Goal: Connect with others: Connect with other users

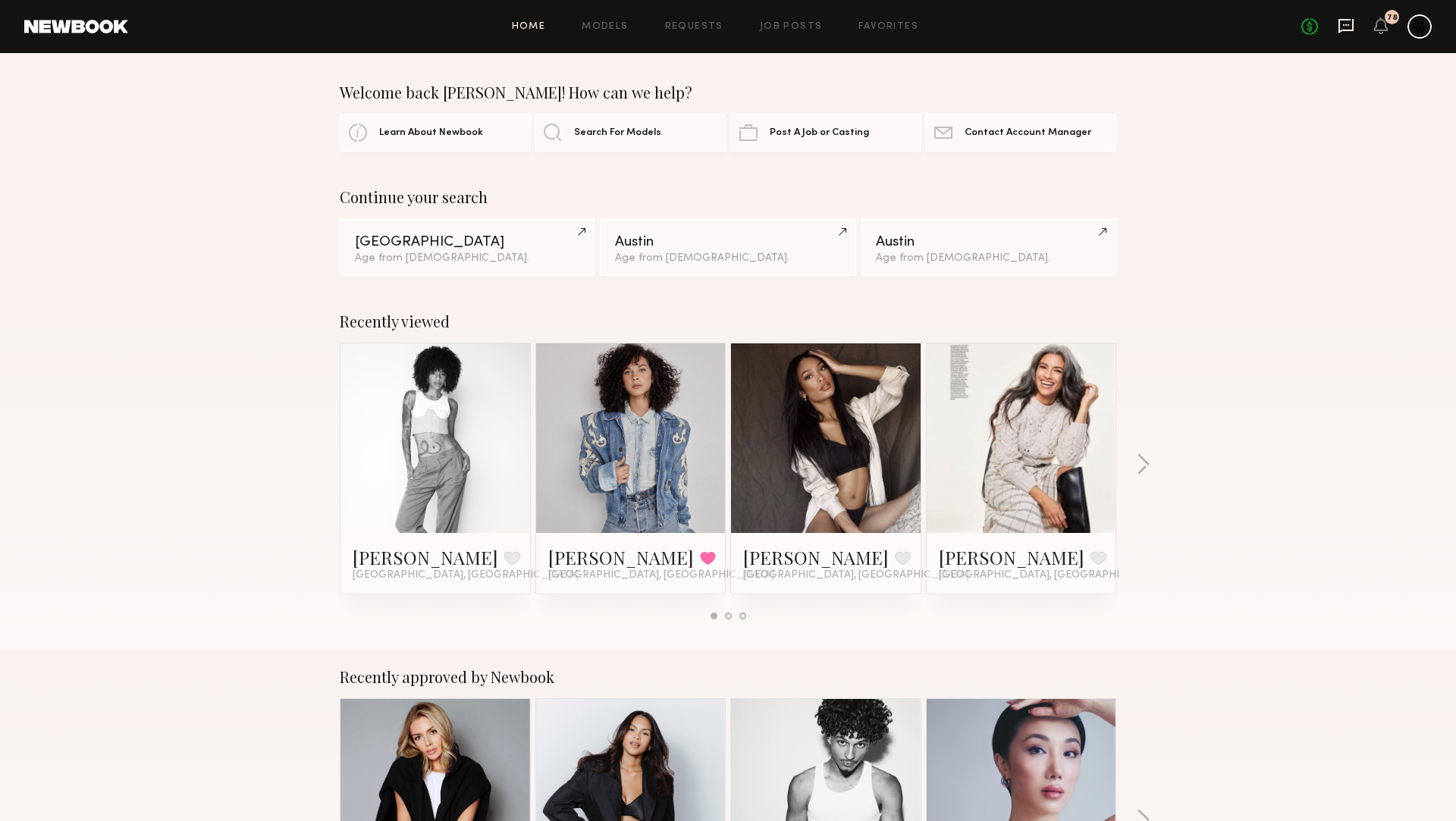
click at [1343, 28] on icon at bounding box center [1347, 26] width 16 height 15
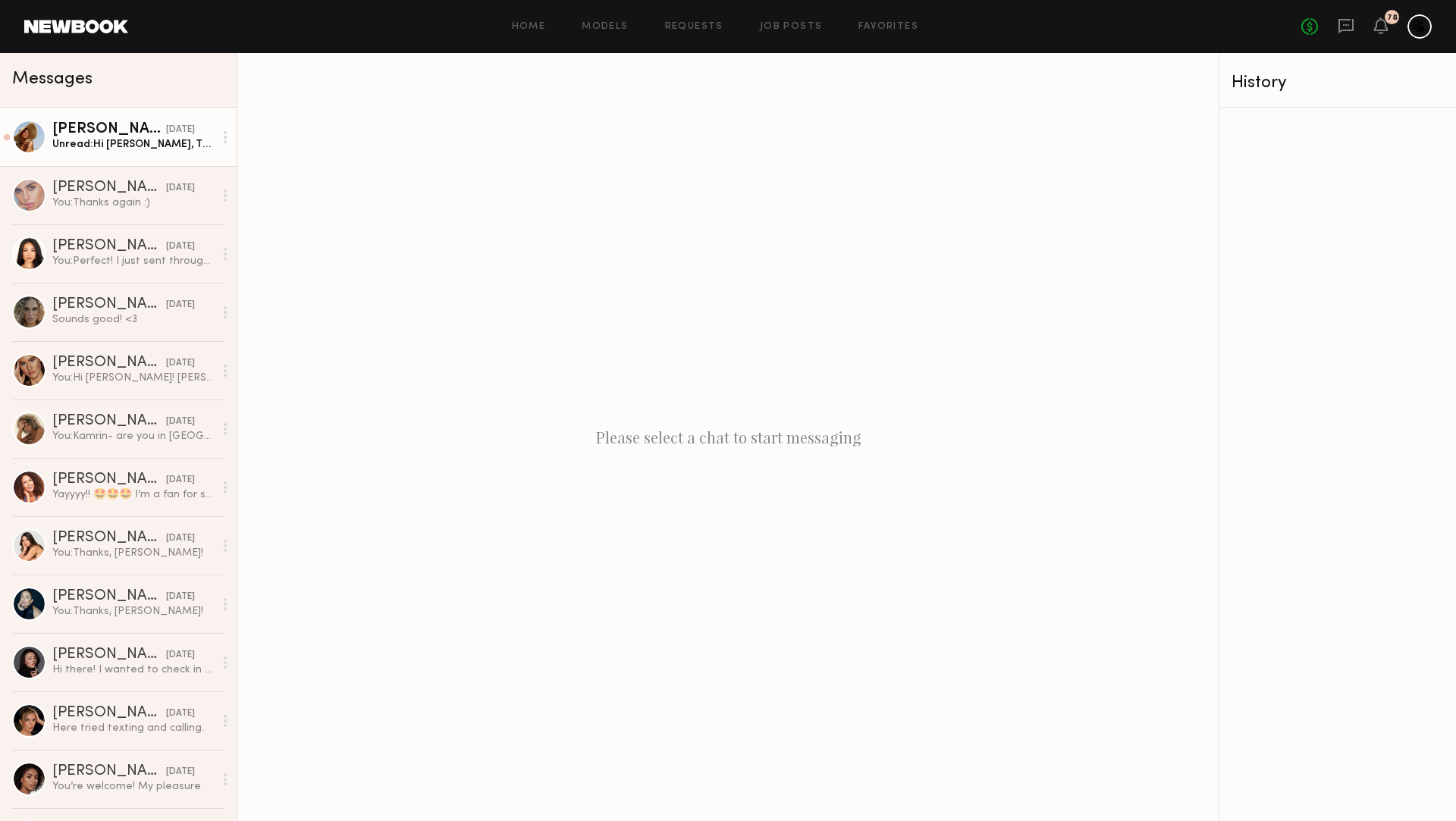
drag, startPoint x: 117, startPoint y: 152, endPoint x: 164, endPoint y: 158, distance: 47.4
click at [117, 152] on link "[PERSON_NAME] [DATE] Unread: Hi [PERSON_NAME], Thank you for getting back to me…" at bounding box center [118, 137] width 237 height 59
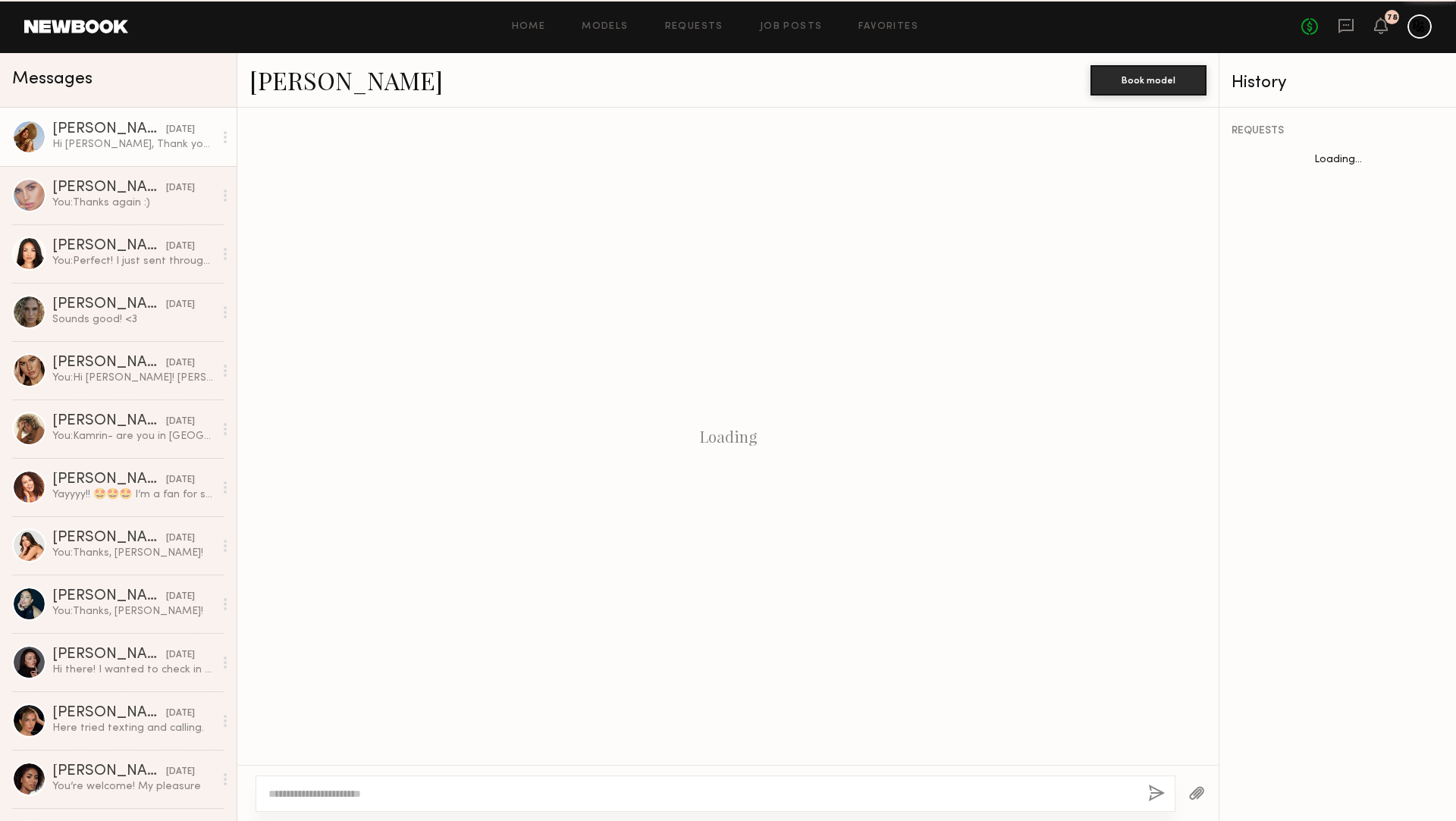
scroll to position [1637, 0]
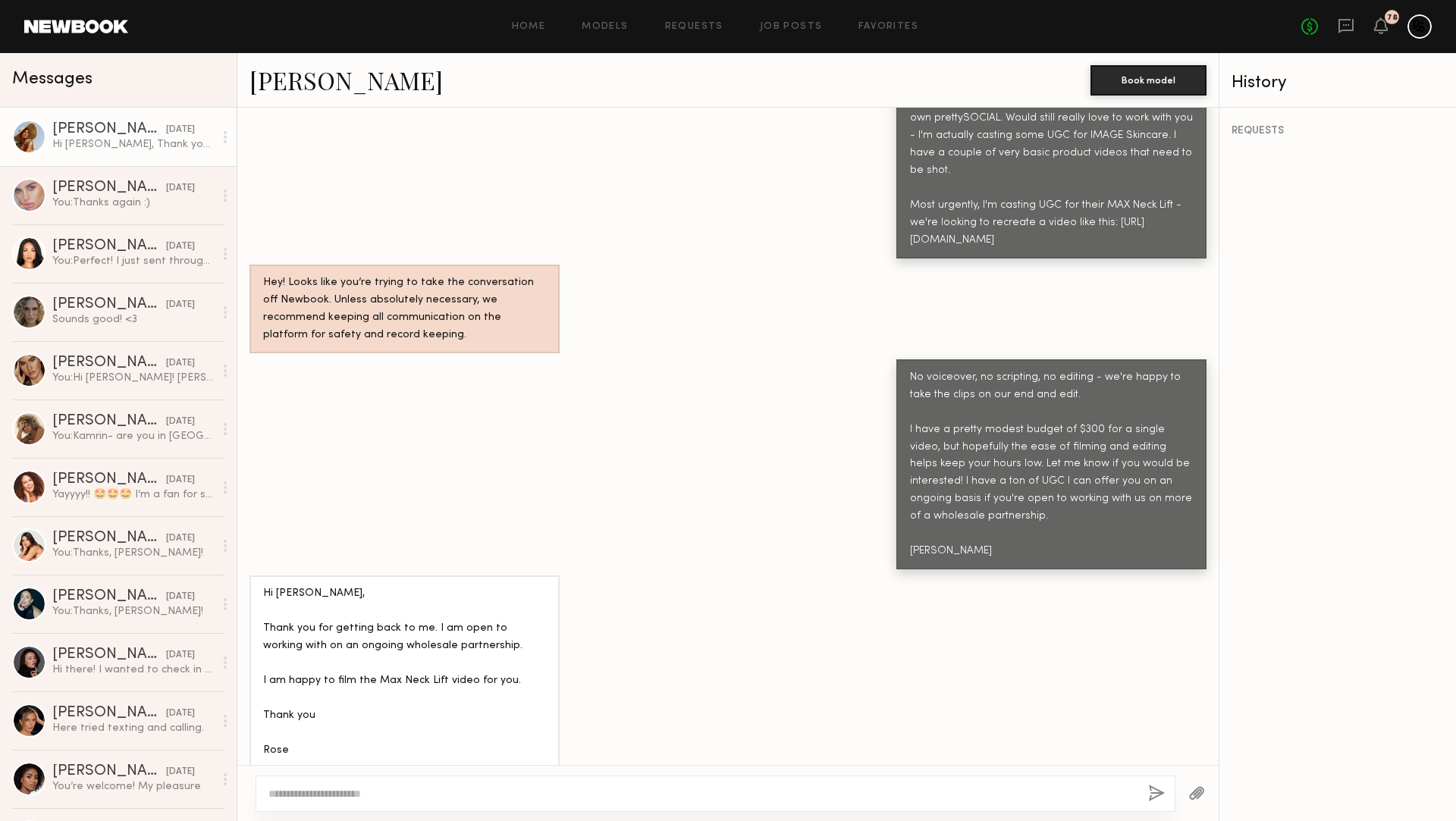
click at [313, 89] on link "[PERSON_NAME]" at bounding box center [346, 80] width 193 height 33
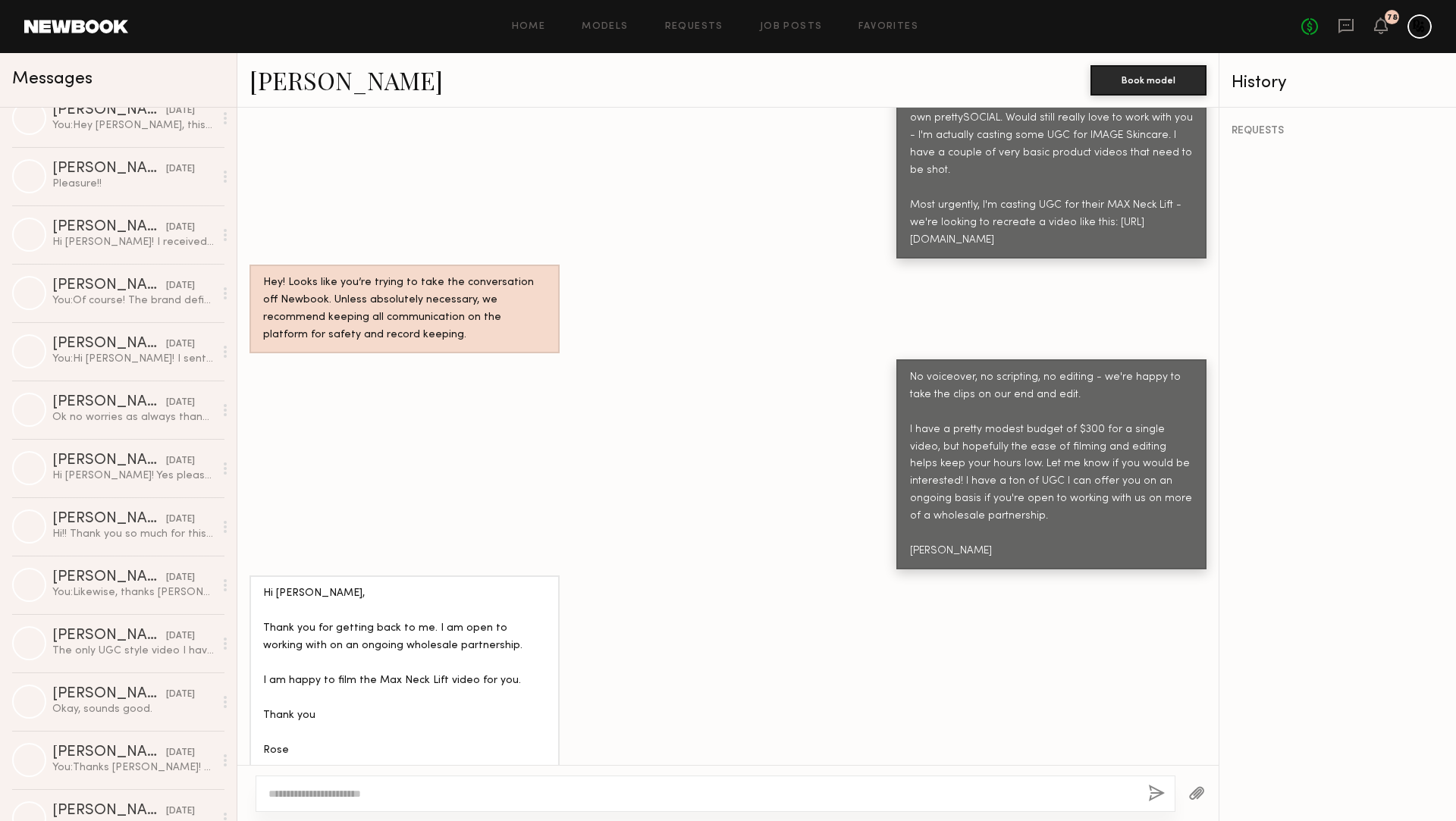
scroll to position [2538, 0]
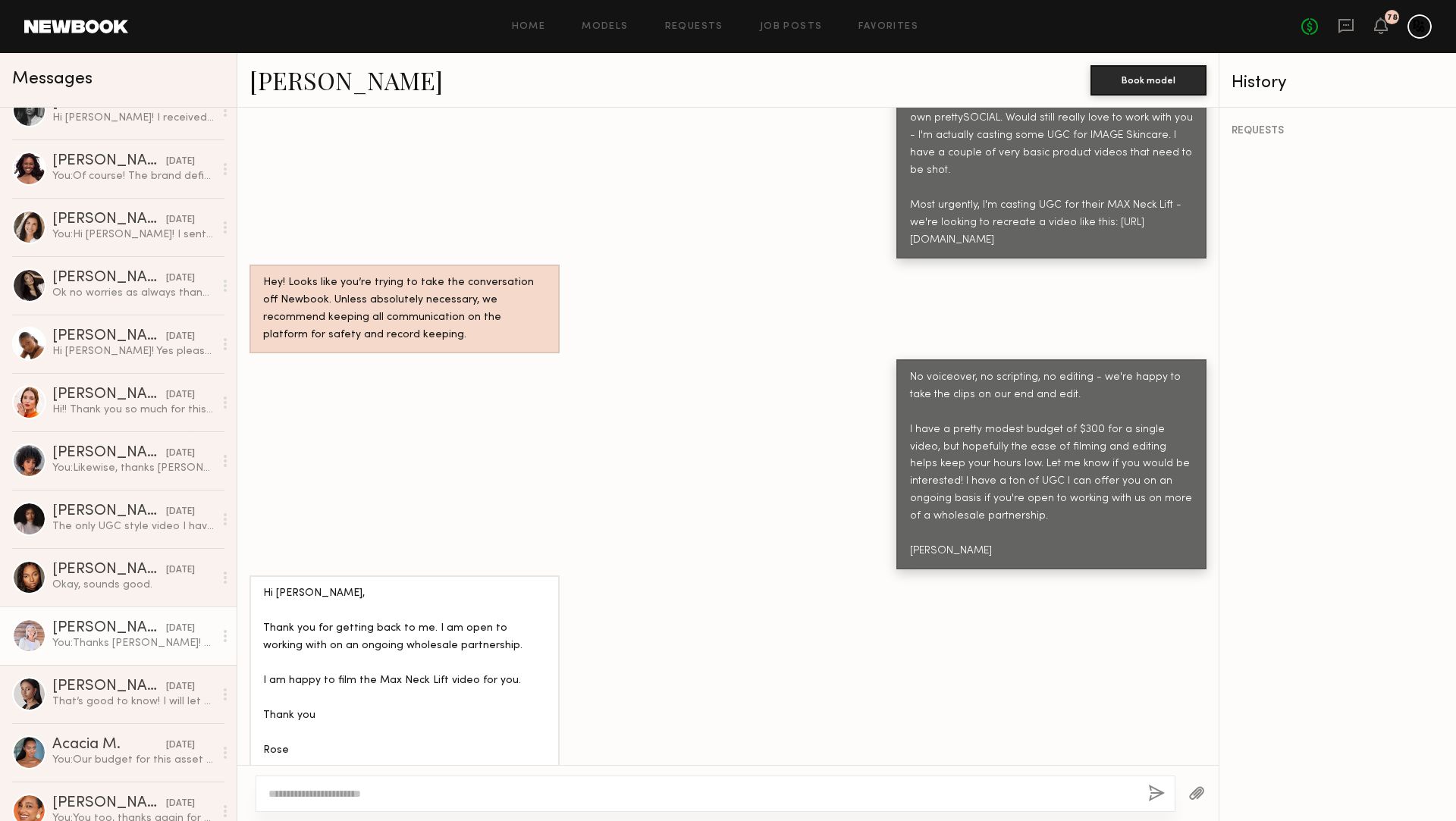
click at [137, 617] on link "[PERSON_NAME] [DATE] You: Thanks [PERSON_NAME]! Totally understand but we have …" at bounding box center [118, 636] width 237 height 59
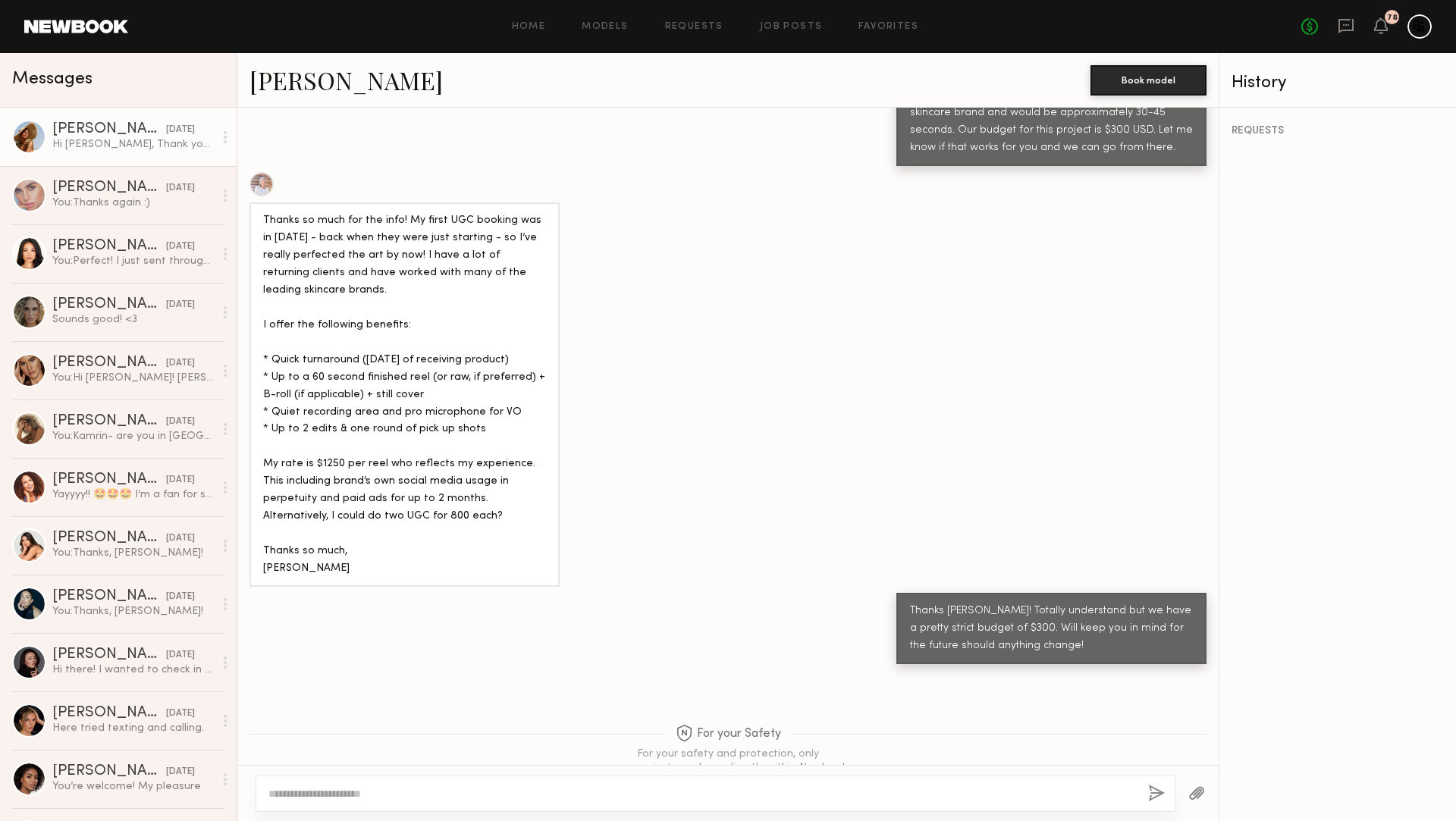
click at [117, 152] on link "[PERSON_NAME] [DATE] Hi [PERSON_NAME], Thank you for getting back to me. I am o…" at bounding box center [118, 137] width 237 height 59
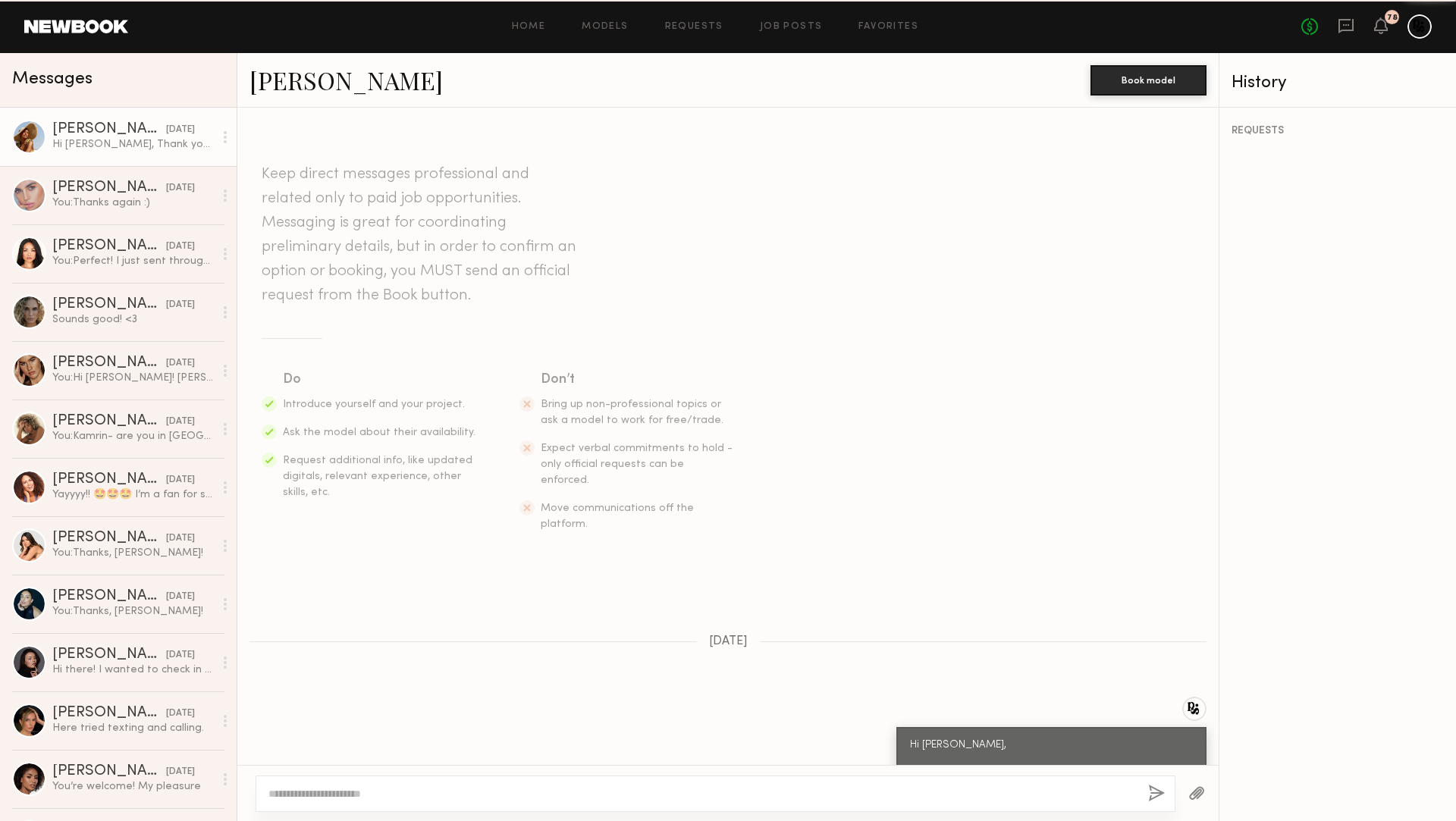
scroll to position [1637, 0]
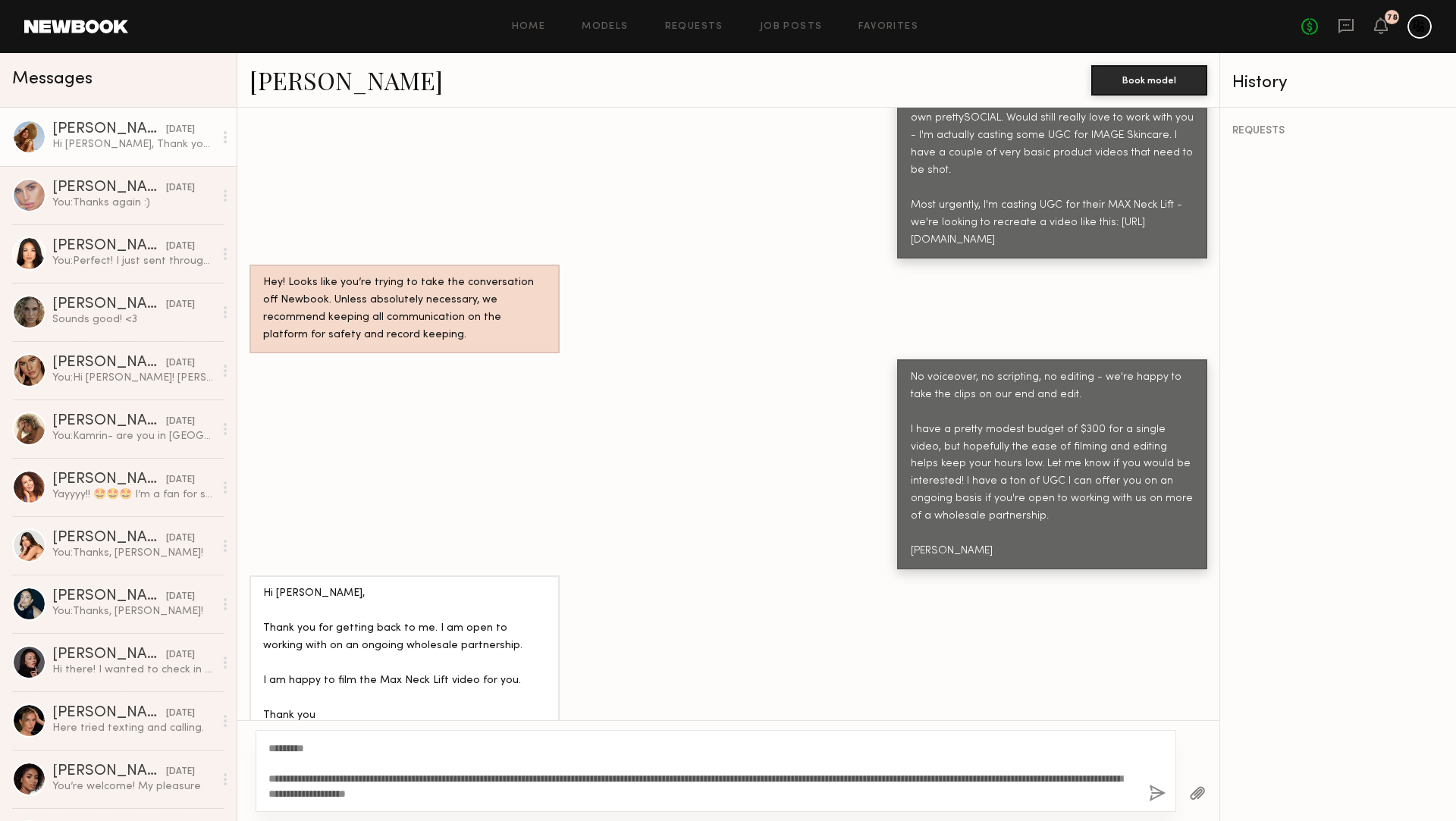
click at [461, 792] on textarea "**********" at bounding box center [703, 771] width 868 height 60
click at [612, 795] on textarea "**********" at bounding box center [703, 771] width 868 height 60
click at [458, 794] on textarea "**********" at bounding box center [703, 771] width 868 height 60
drag, startPoint x: 453, startPoint y: 795, endPoint x: 479, endPoint y: 793, distance: 26.1
click at [453, 795] on textarea "**********" at bounding box center [703, 771] width 868 height 60
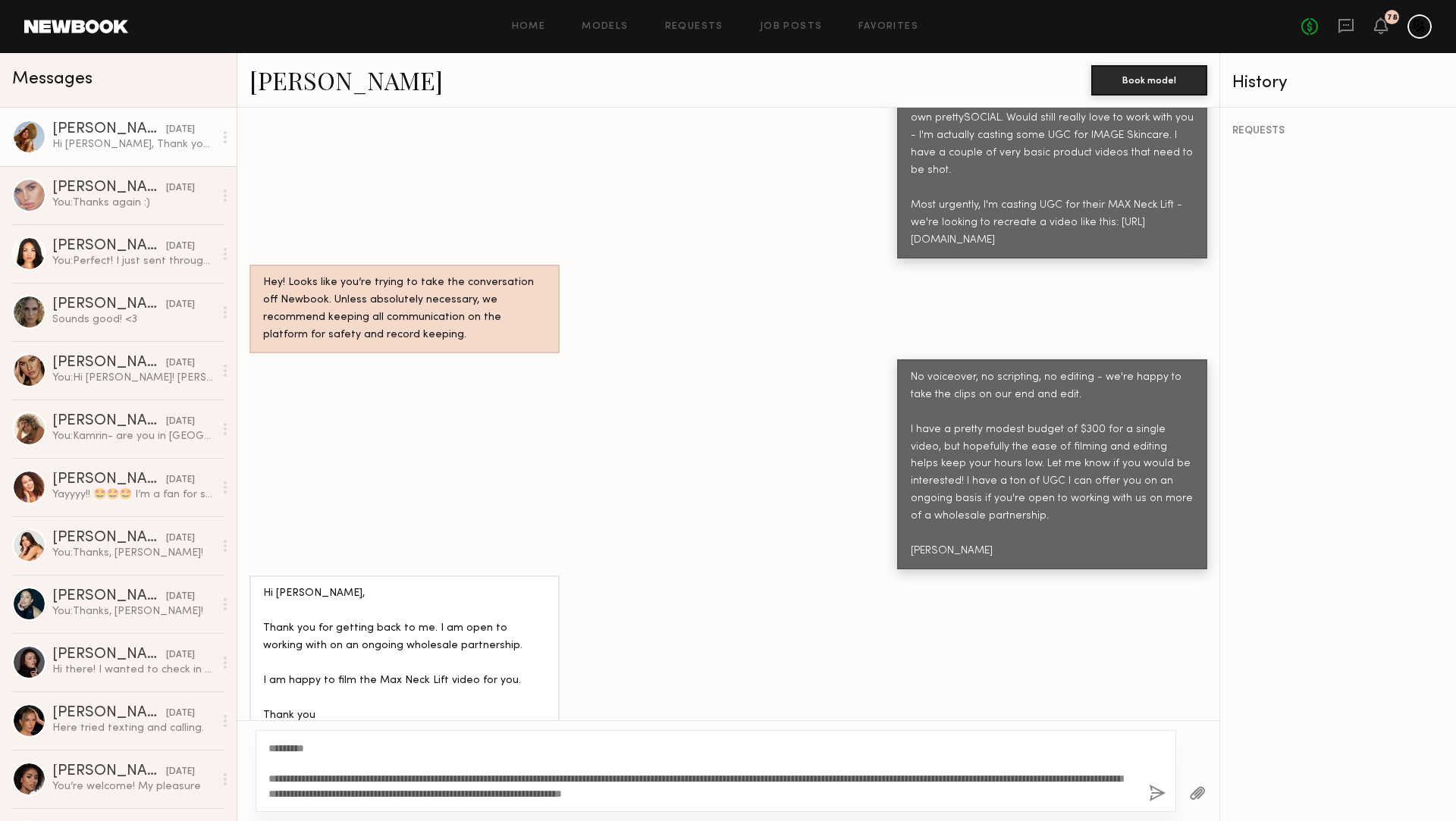
click at [726, 796] on textarea "**********" at bounding box center [703, 771] width 868 height 60
click at [875, 798] on textarea "**********" at bounding box center [703, 771] width 868 height 60
type textarea "**********"
click at [1154, 795] on button "button" at bounding box center [1157, 794] width 16 height 19
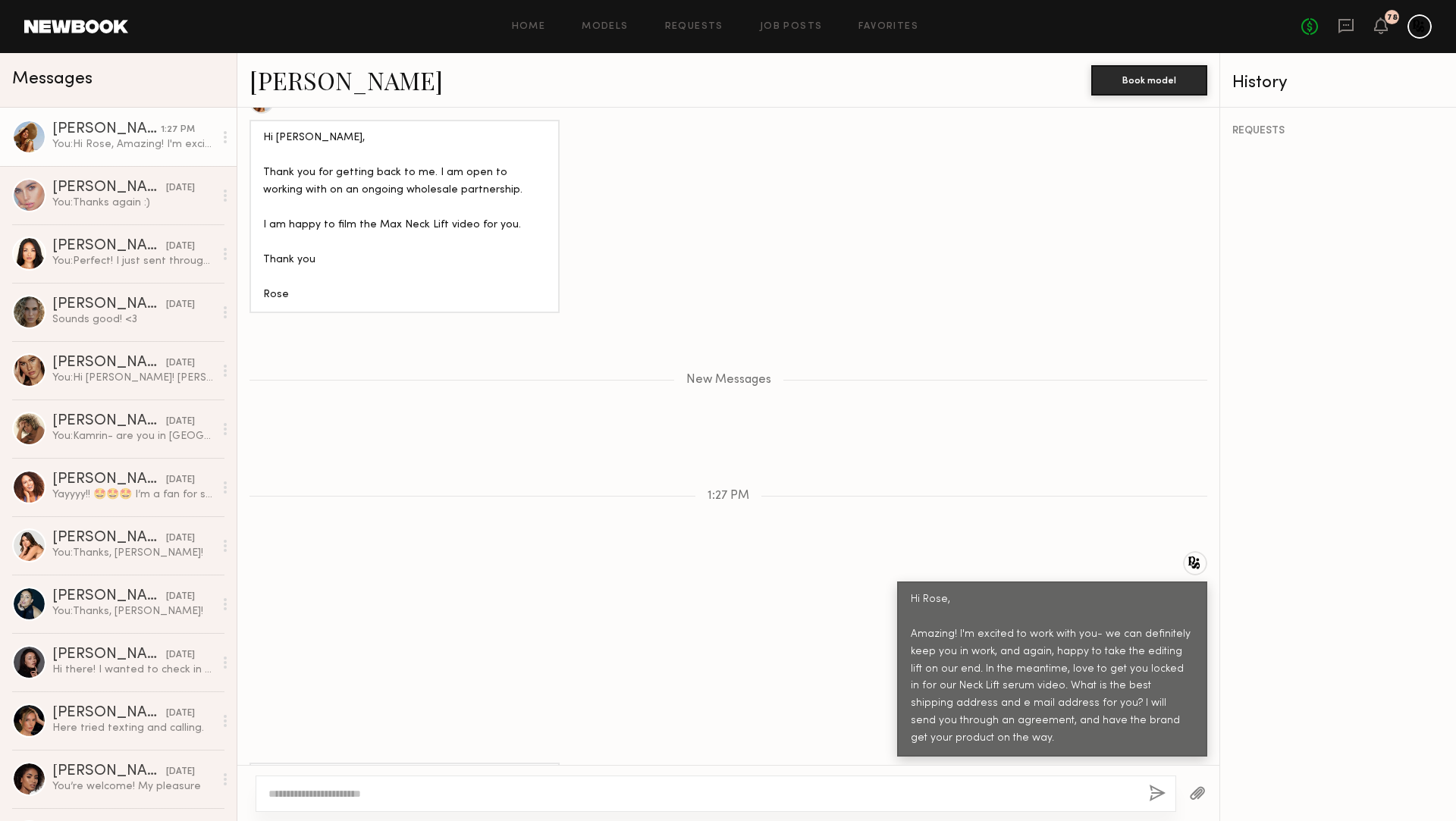
scroll to position [2430, 0]
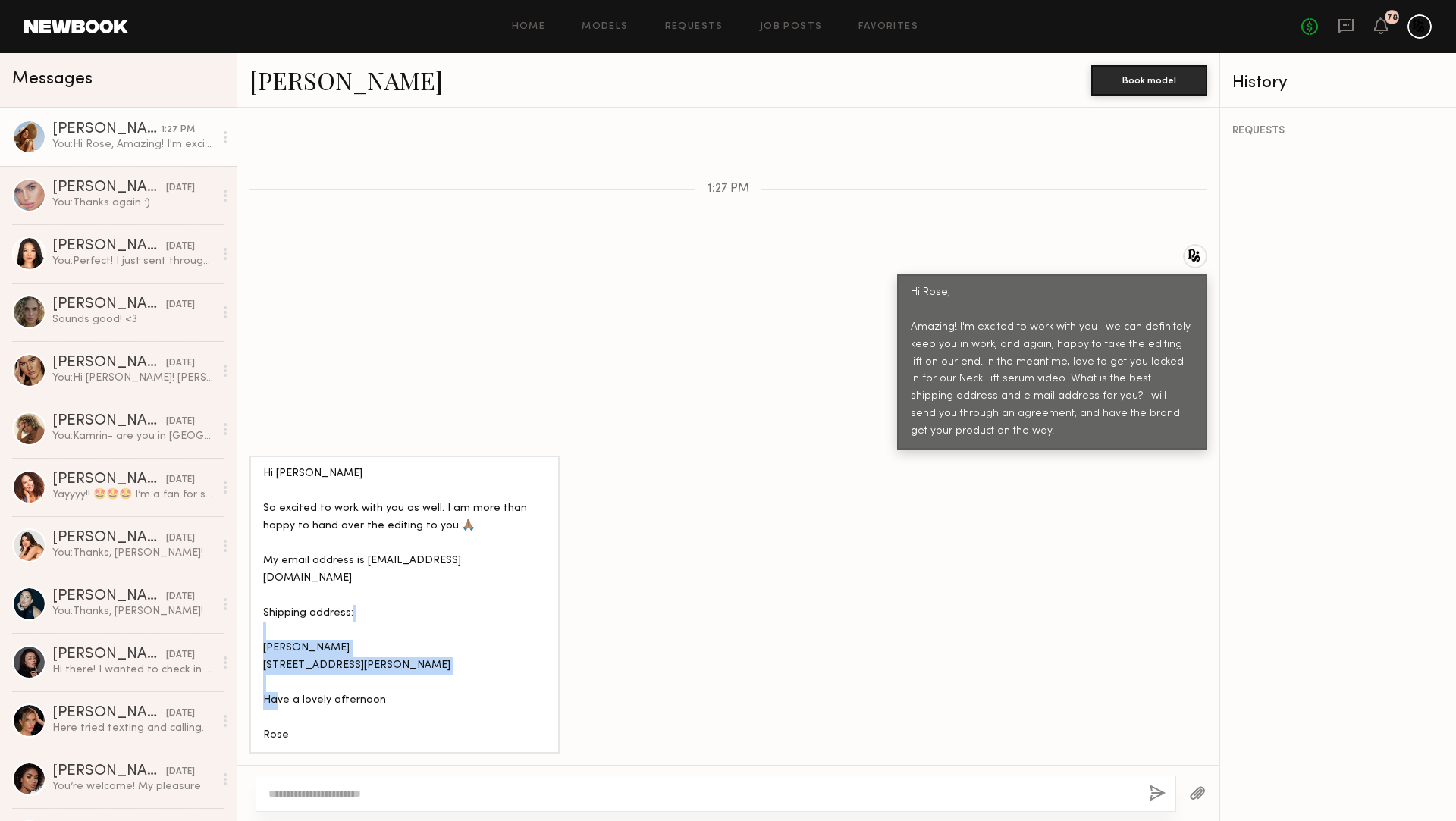
drag, startPoint x: 264, startPoint y: 632, endPoint x: 398, endPoint y: 664, distance: 137.8
click at [398, 664] on div "Hi [PERSON_NAME] So excited to work with you as well. I am more than happy to h…" at bounding box center [404, 605] width 283 height 278
copy div "[STREET_ADDRESS][PERSON_NAME]"
click at [114, 251] on div "[PERSON_NAME]" at bounding box center [109, 246] width 114 height 16
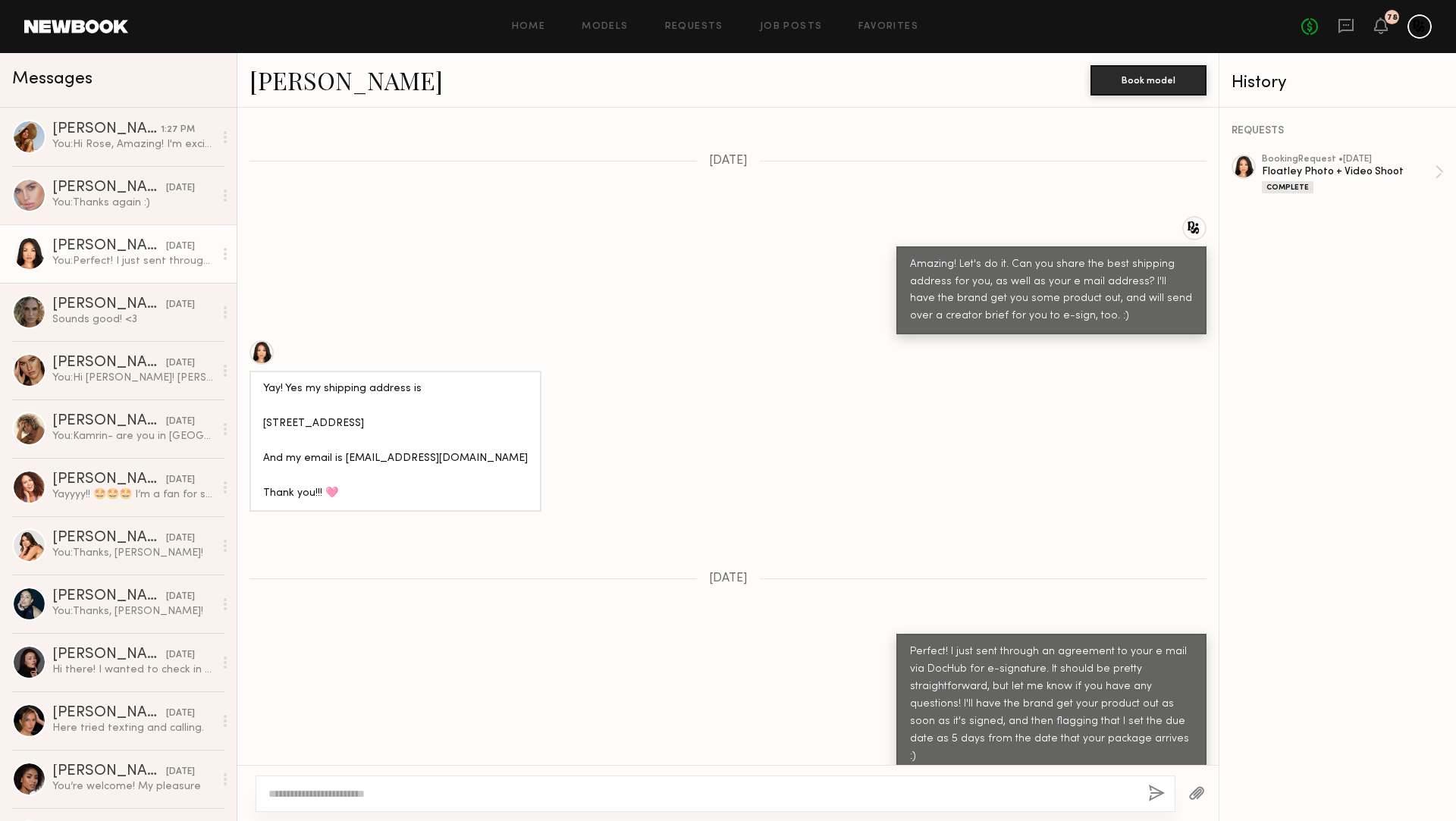
scroll to position [1561, 0]
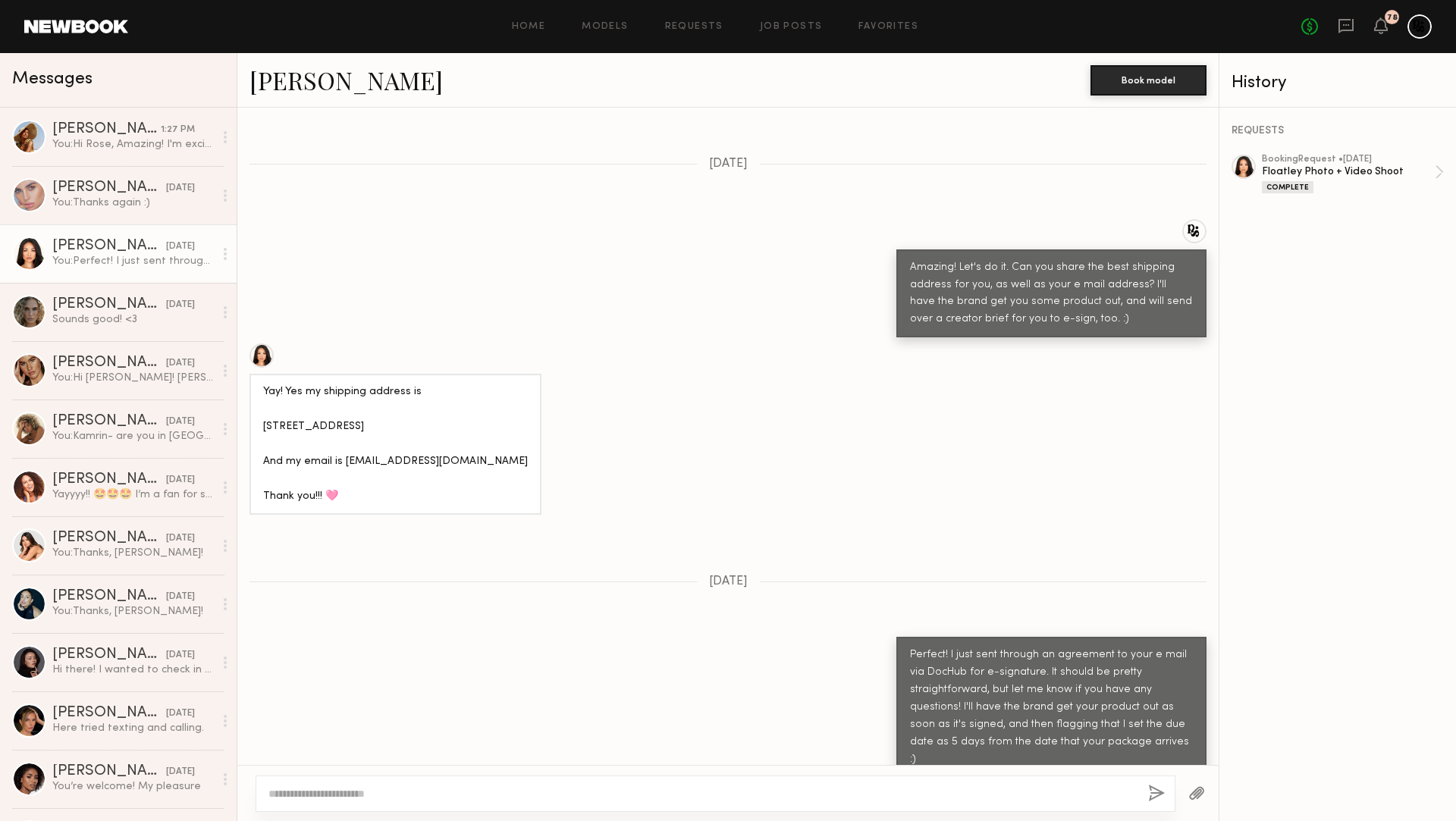
click at [1103, 700] on div "Perfect! I just sent through an agreement to your e mail via DocHub for e-signa…" at bounding box center [1051, 708] width 283 height 122
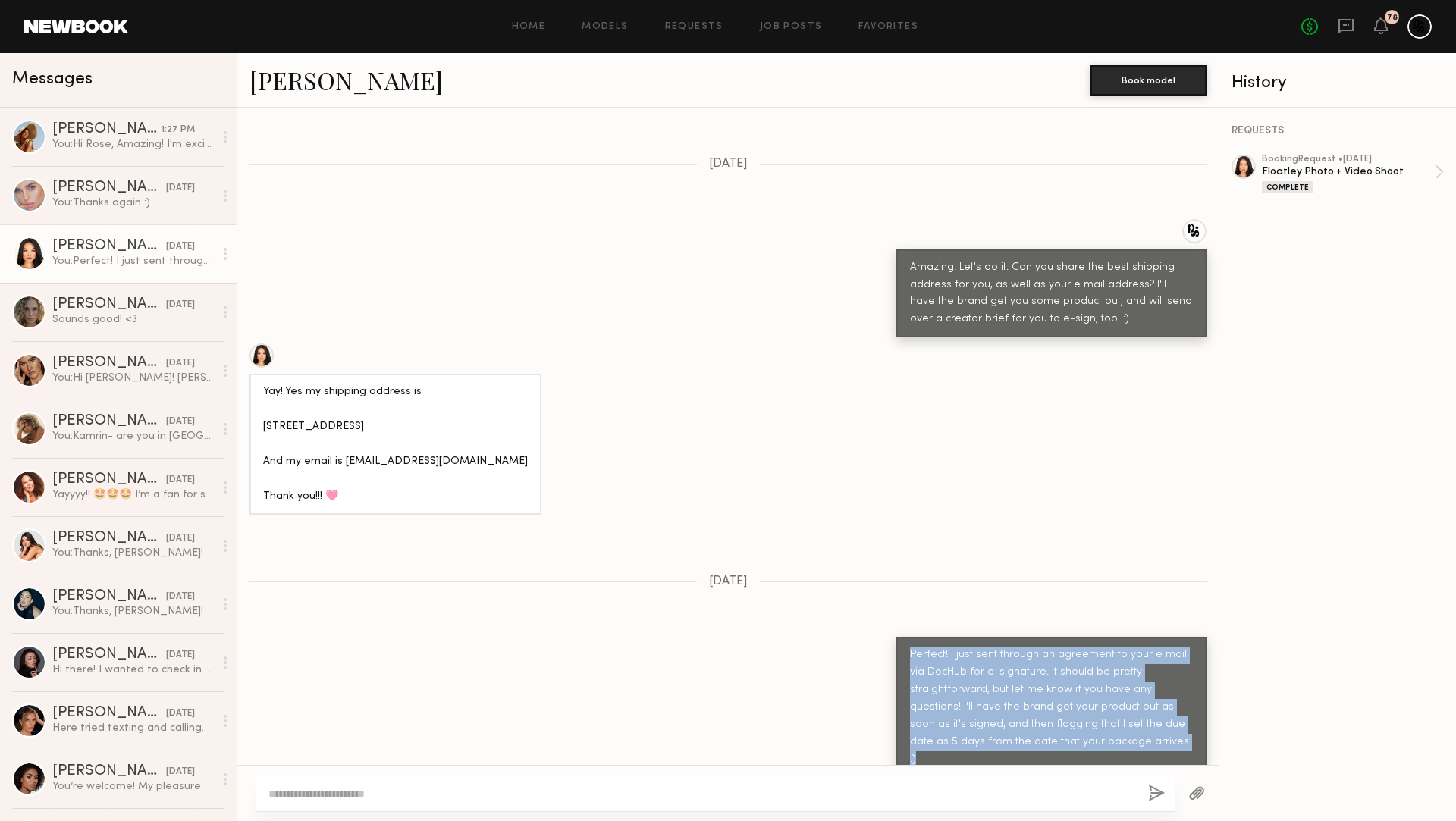
drag, startPoint x: 1131, startPoint y: 734, endPoint x: 905, endPoint y: 650, distance: 241.1
click at [905, 650] on div "Perfect! I just sent through an agreement to your e mail via DocHub for e-signa…" at bounding box center [1052, 708] width 310 height 141
copy div "Perfect! I just sent through an agreement to your e mail via DocHub for e-signa…"
drag, startPoint x: 121, startPoint y: 120, endPoint x: 171, endPoint y: 139, distance: 53.5
click at [121, 120] on link "[PERSON_NAME] 1:27 PM You: Hi [PERSON_NAME], Amazing! I'm excited to work with …" at bounding box center [118, 137] width 237 height 59
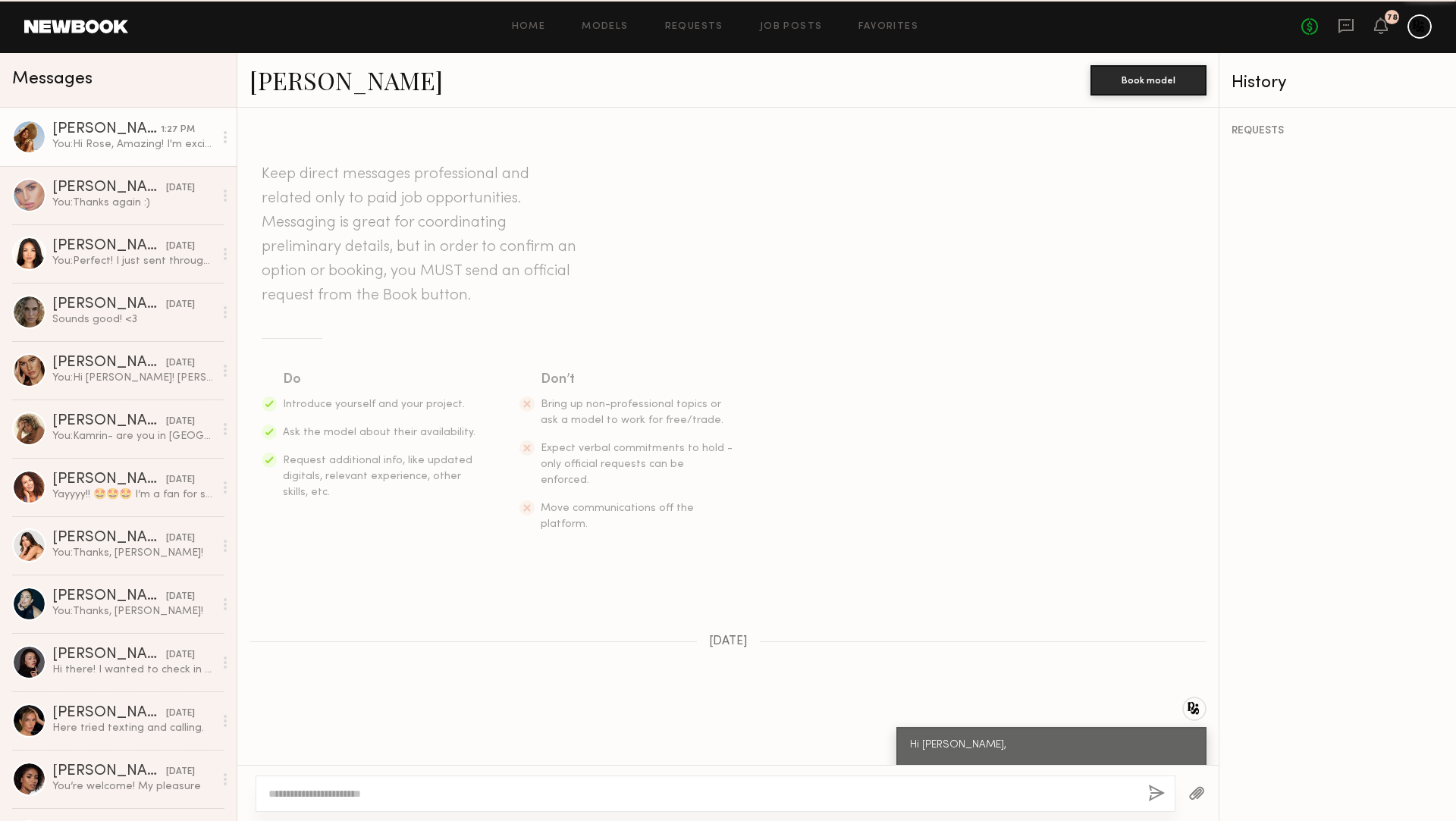
scroll to position [2315, 0]
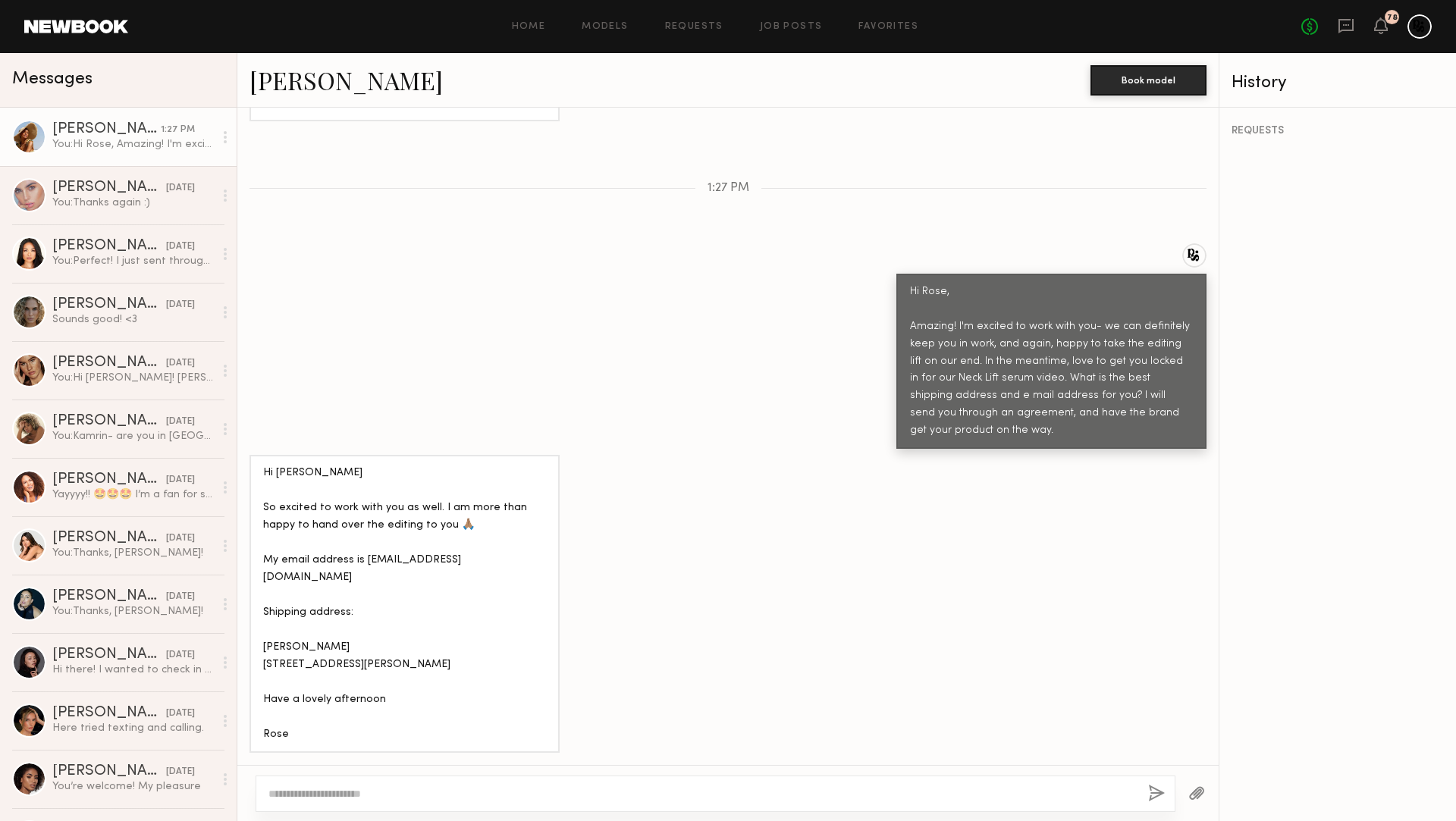
drag, startPoint x: 333, startPoint y: 793, endPoint x: 512, endPoint y: 806, distance: 179.5
click at [333, 793] on textarea at bounding box center [702, 794] width 868 height 16
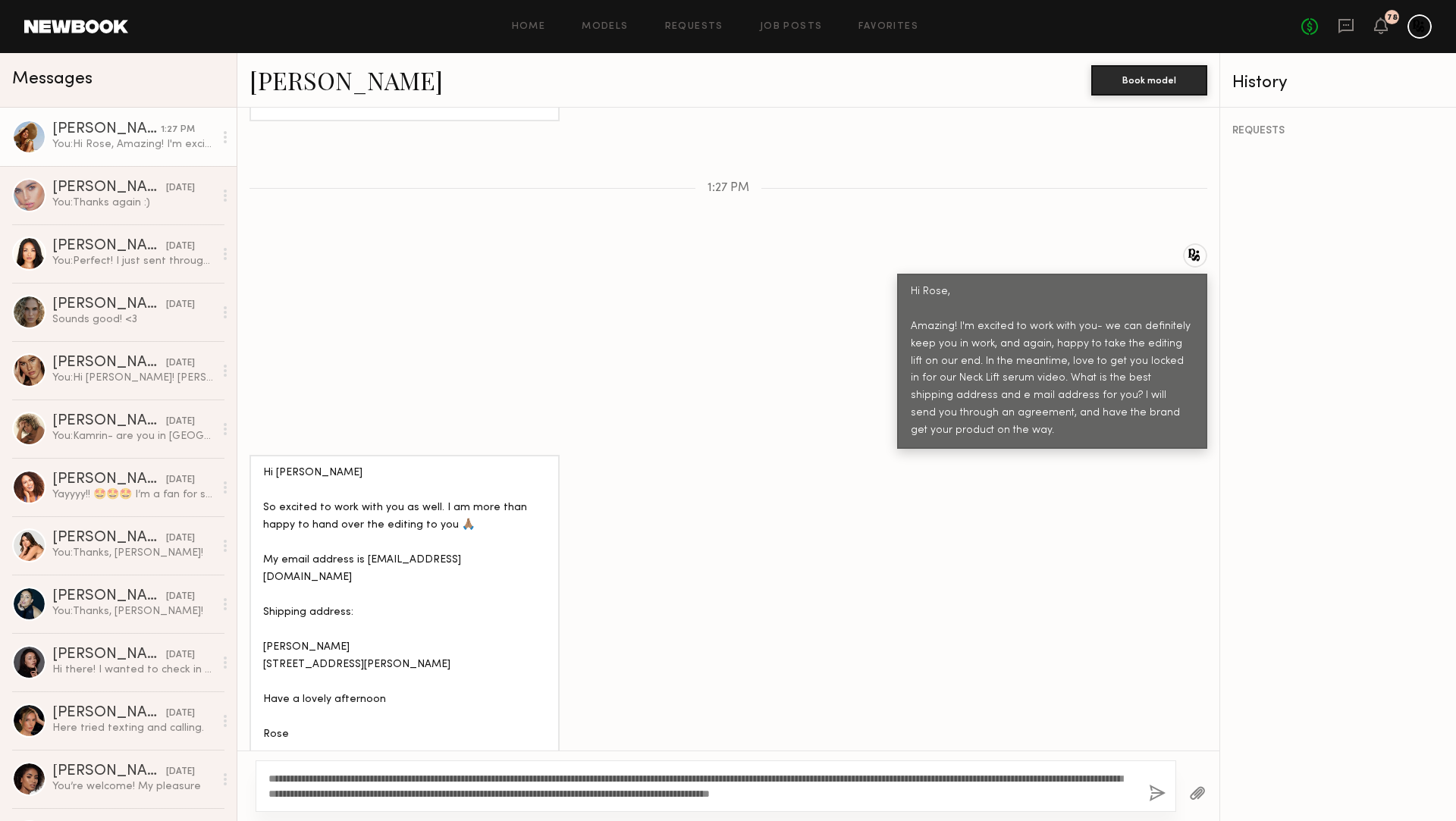
drag, startPoint x: 395, startPoint y: 780, endPoint x: 353, endPoint y: 781, distance: 42.0
click at [353, 781] on textarea "**********" at bounding box center [703, 786] width 868 height 30
drag, startPoint x: 485, startPoint y: 541, endPoint x: 359, endPoint y: 549, distance: 126.3
click at [359, 549] on div "Hi [PERSON_NAME] So excited to work with you as well. I am more than happy to h…" at bounding box center [404, 604] width 283 height 278
copy div "[EMAIL_ADDRESS][DOMAIN_NAME]"
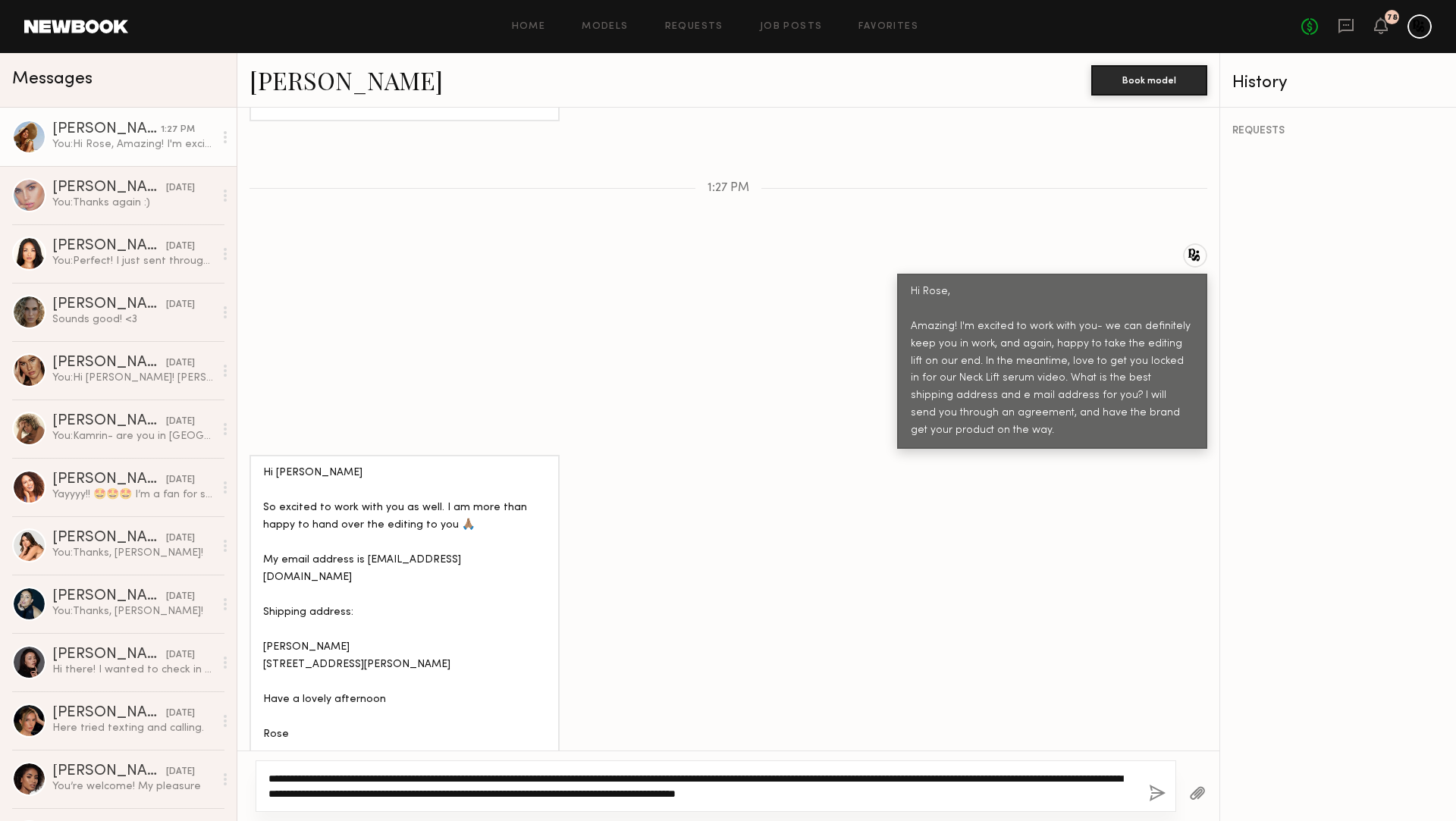
click at [984, 800] on textarea "**********" at bounding box center [703, 786] width 868 height 30
click at [348, 776] on textarea "**********" at bounding box center [703, 786] width 868 height 30
click at [610, 788] on textarea "**********" at bounding box center [703, 786] width 868 height 30
type textarea "**********"
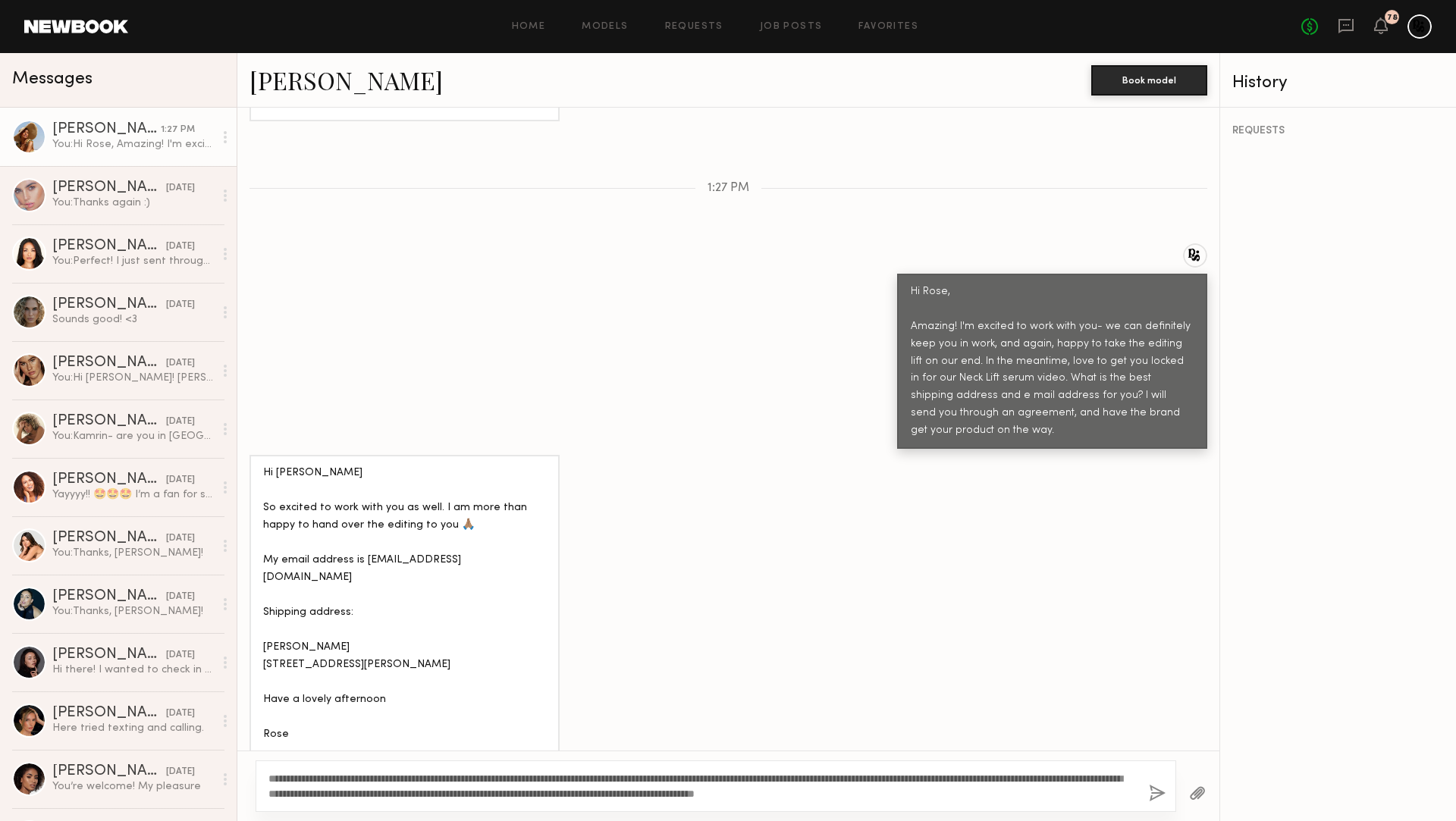
drag, startPoint x: 1154, startPoint y: 790, endPoint x: 904, endPoint y: 795, distance: 250.0
click at [1154, 790] on button "button" at bounding box center [1157, 794] width 16 height 19
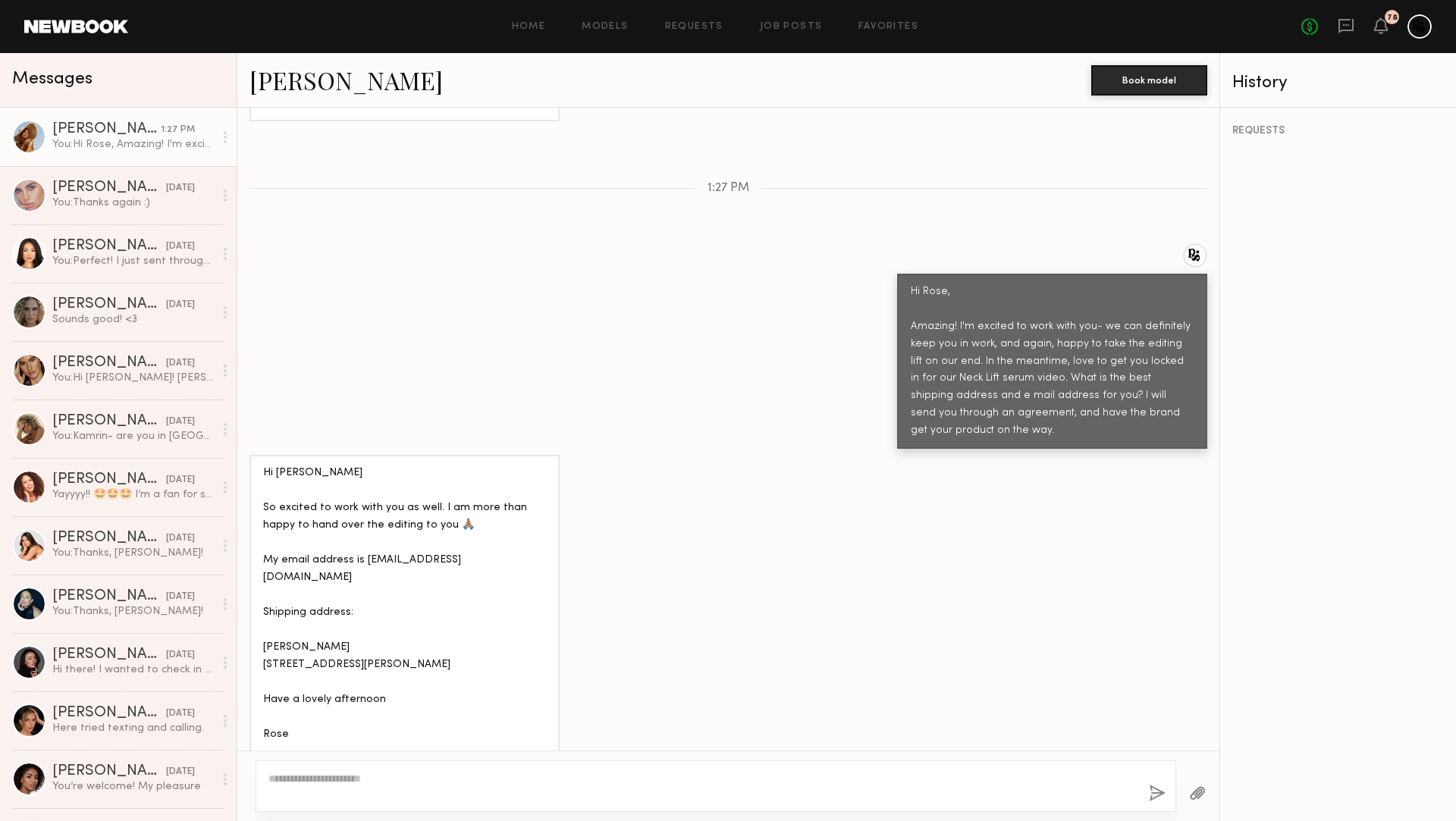
scroll to position [2476, 0]
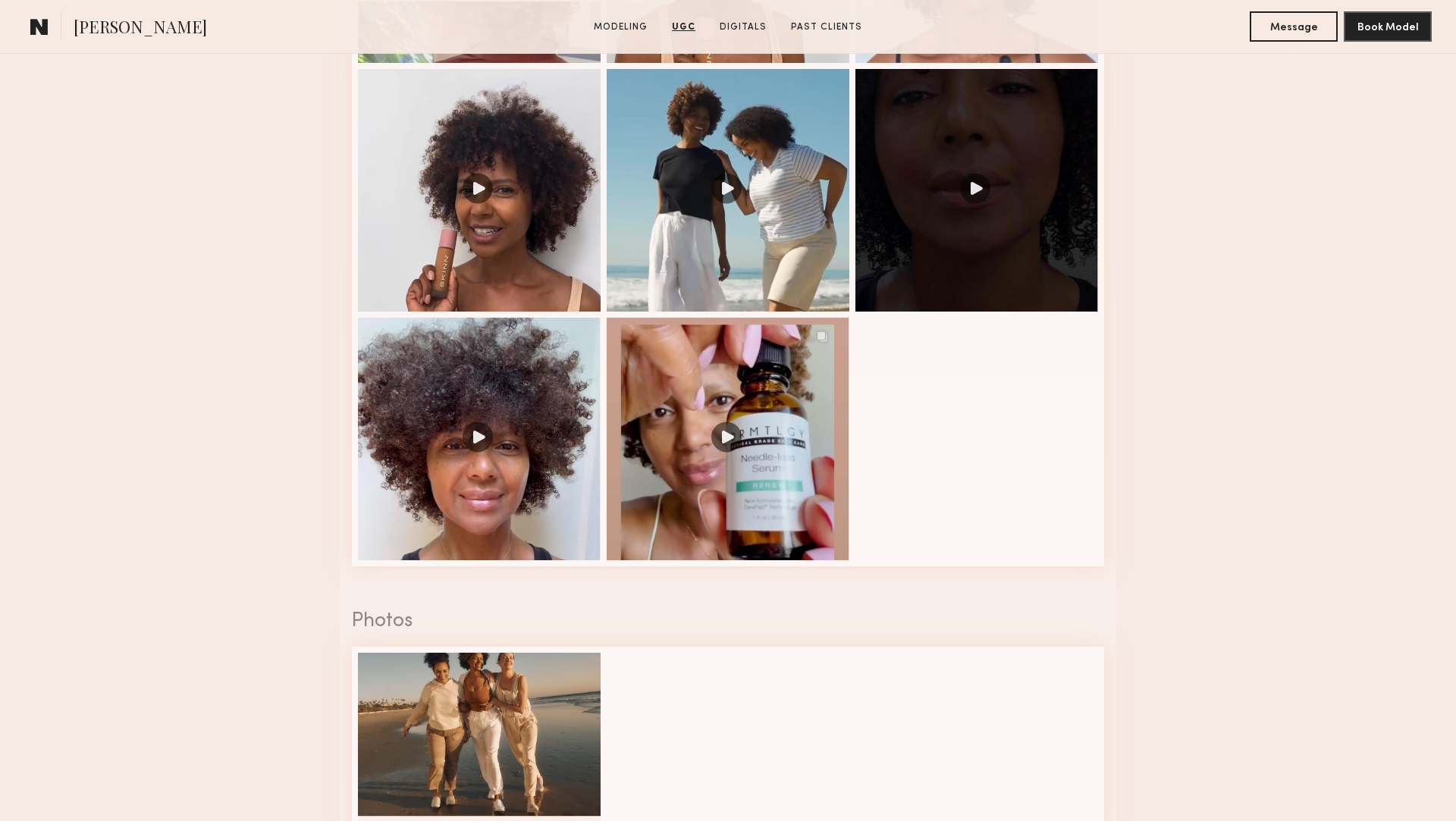
scroll to position [2216, 0]
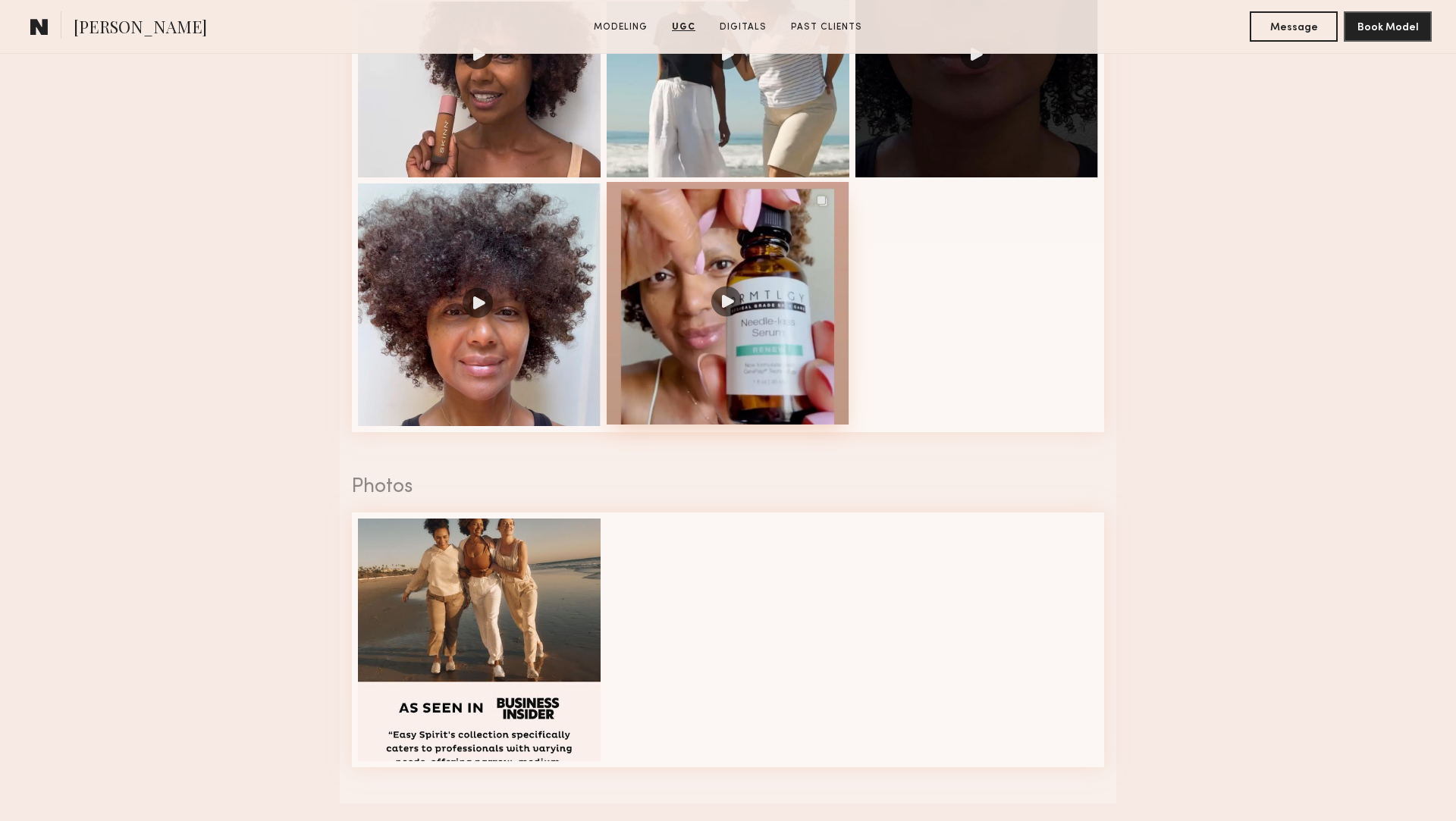
click at [719, 359] on div at bounding box center [728, 303] width 243 height 243
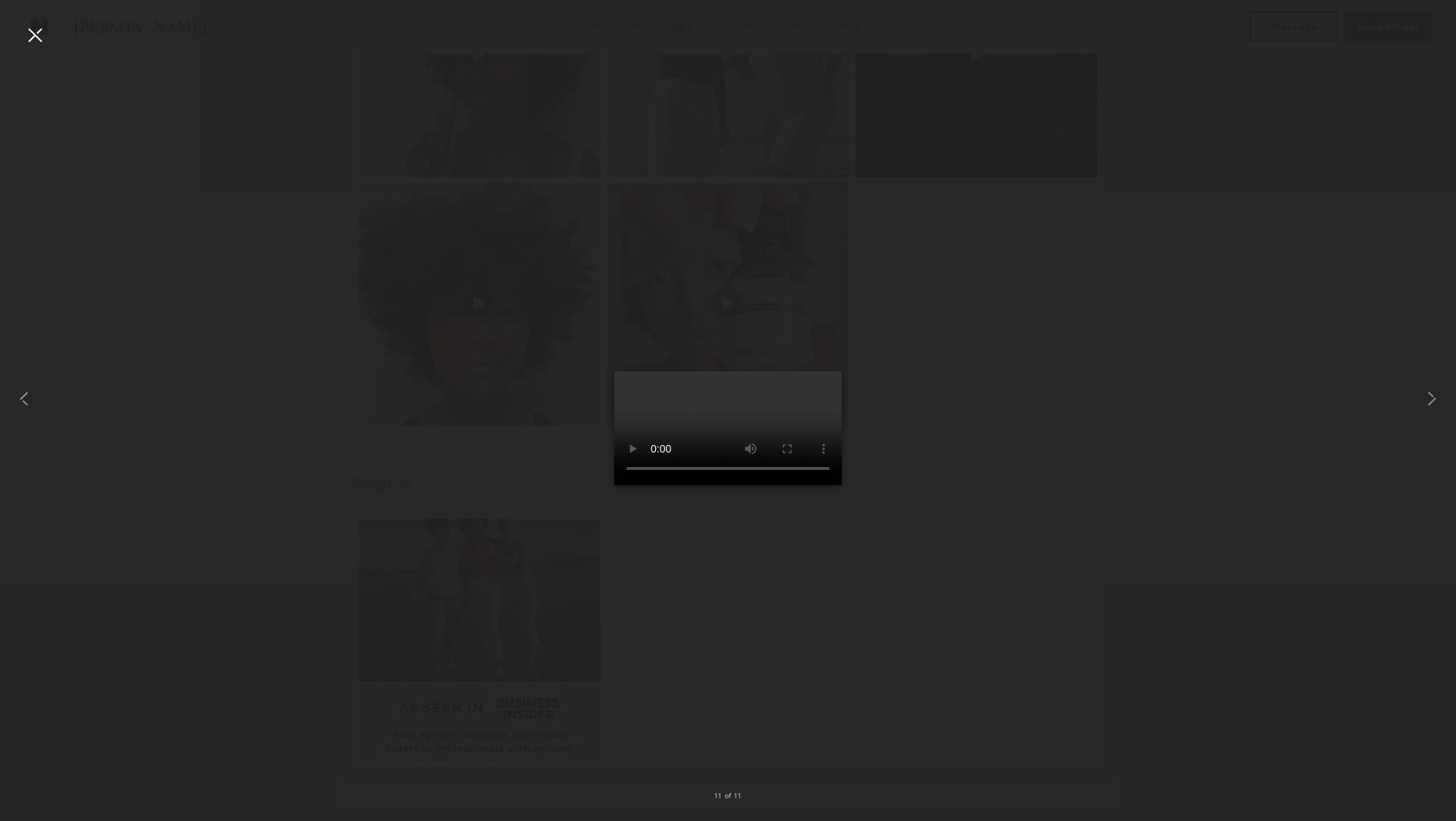
click at [46, 46] on div at bounding box center [34, 34] width 24 height 24
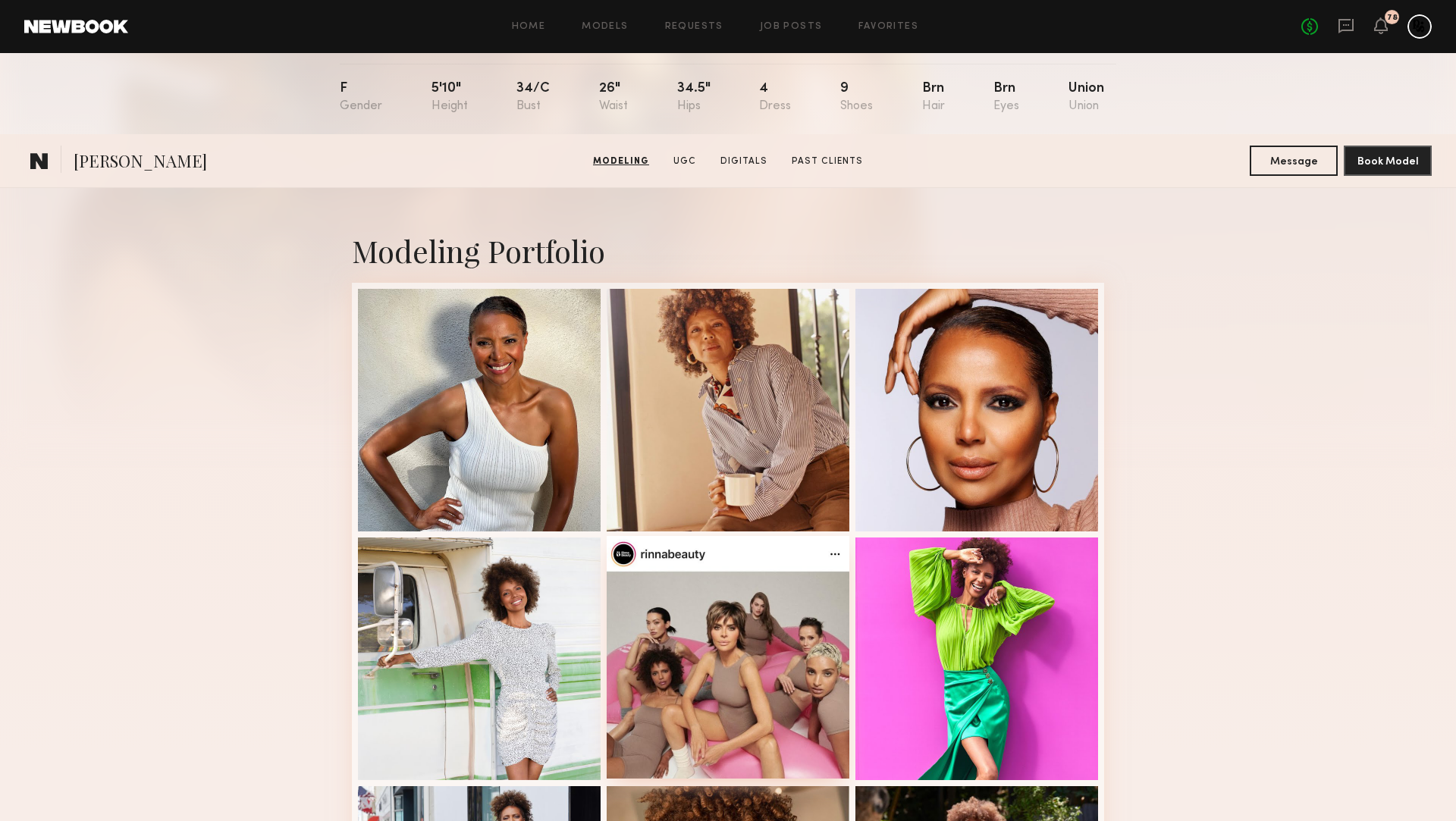
scroll to position [0, 0]
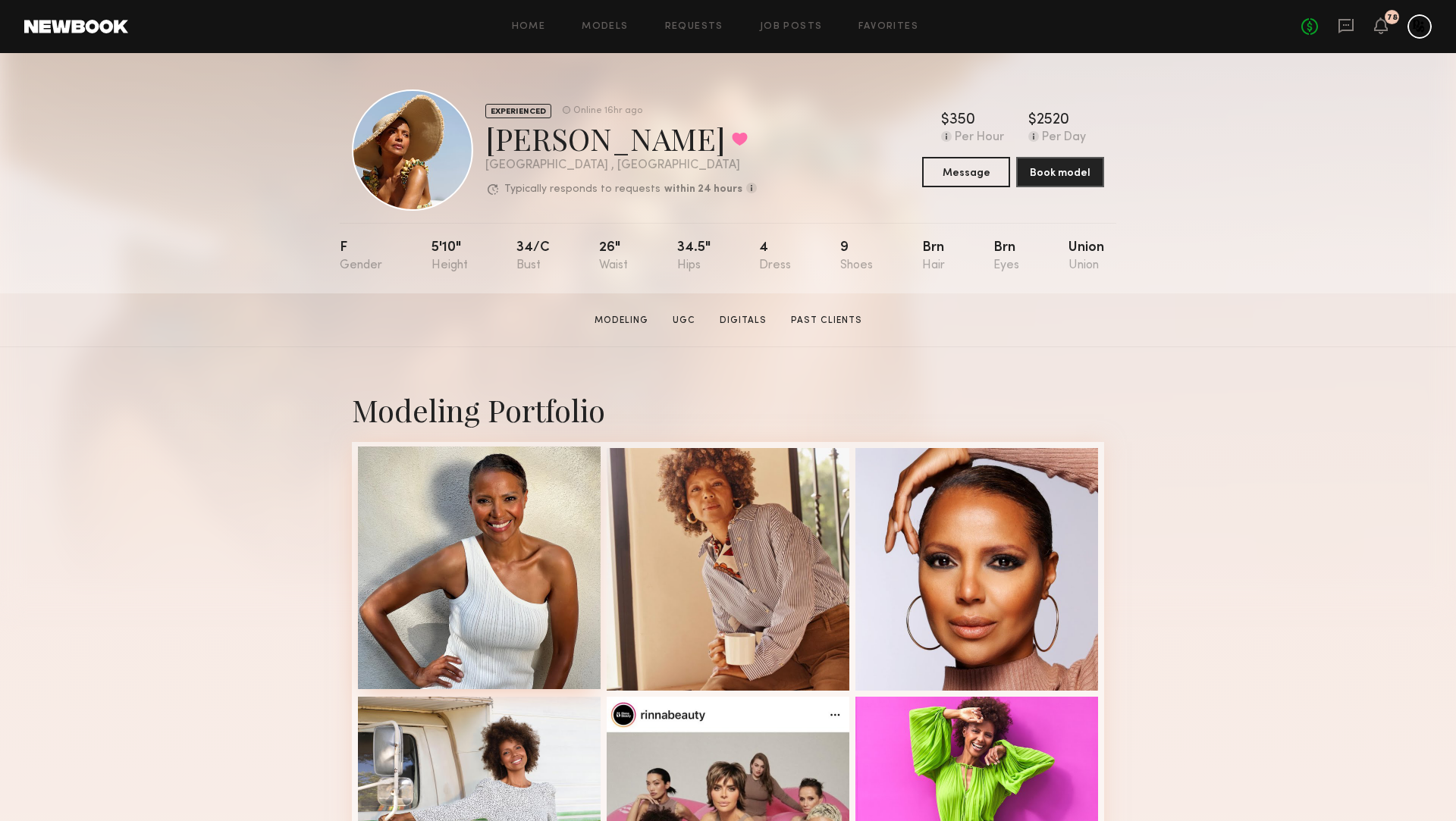
click at [518, 553] on div at bounding box center [480, 569] width 243 height 243
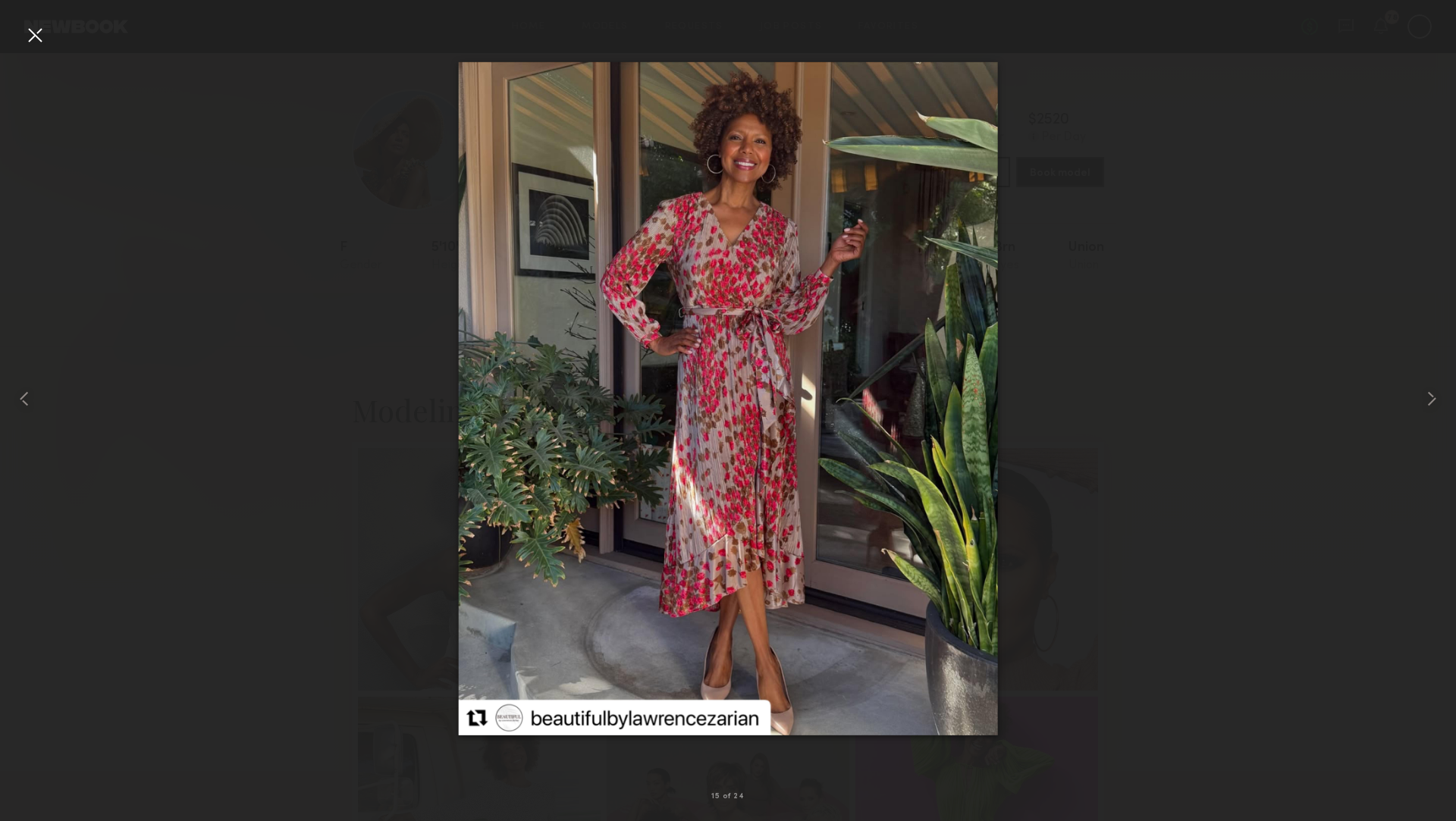
drag, startPoint x: 41, startPoint y: 32, endPoint x: 168, endPoint y: 87, distance: 138.4
click at [41, 32] on div at bounding box center [34, 34] width 24 height 24
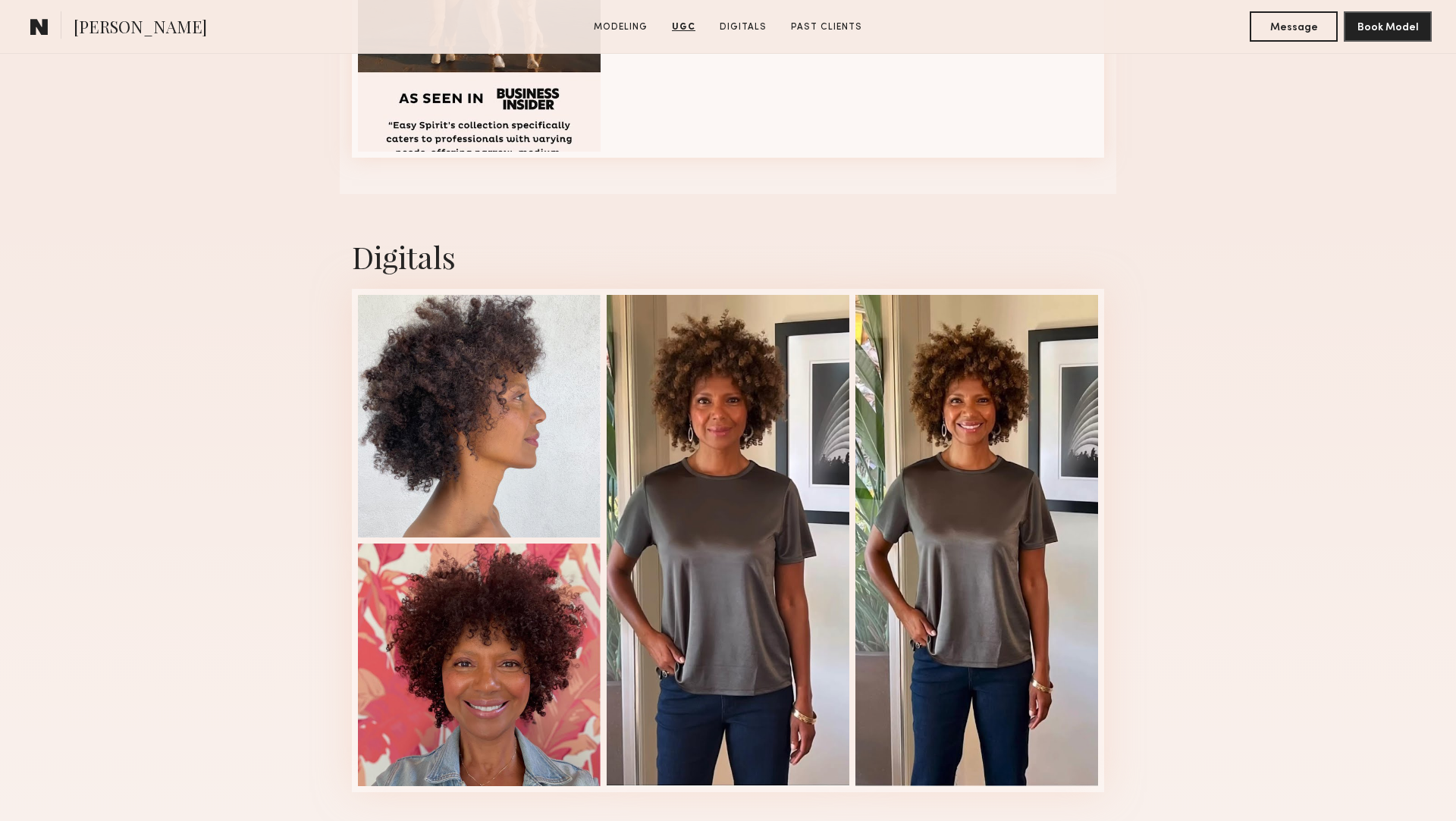
scroll to position [4115, 0]
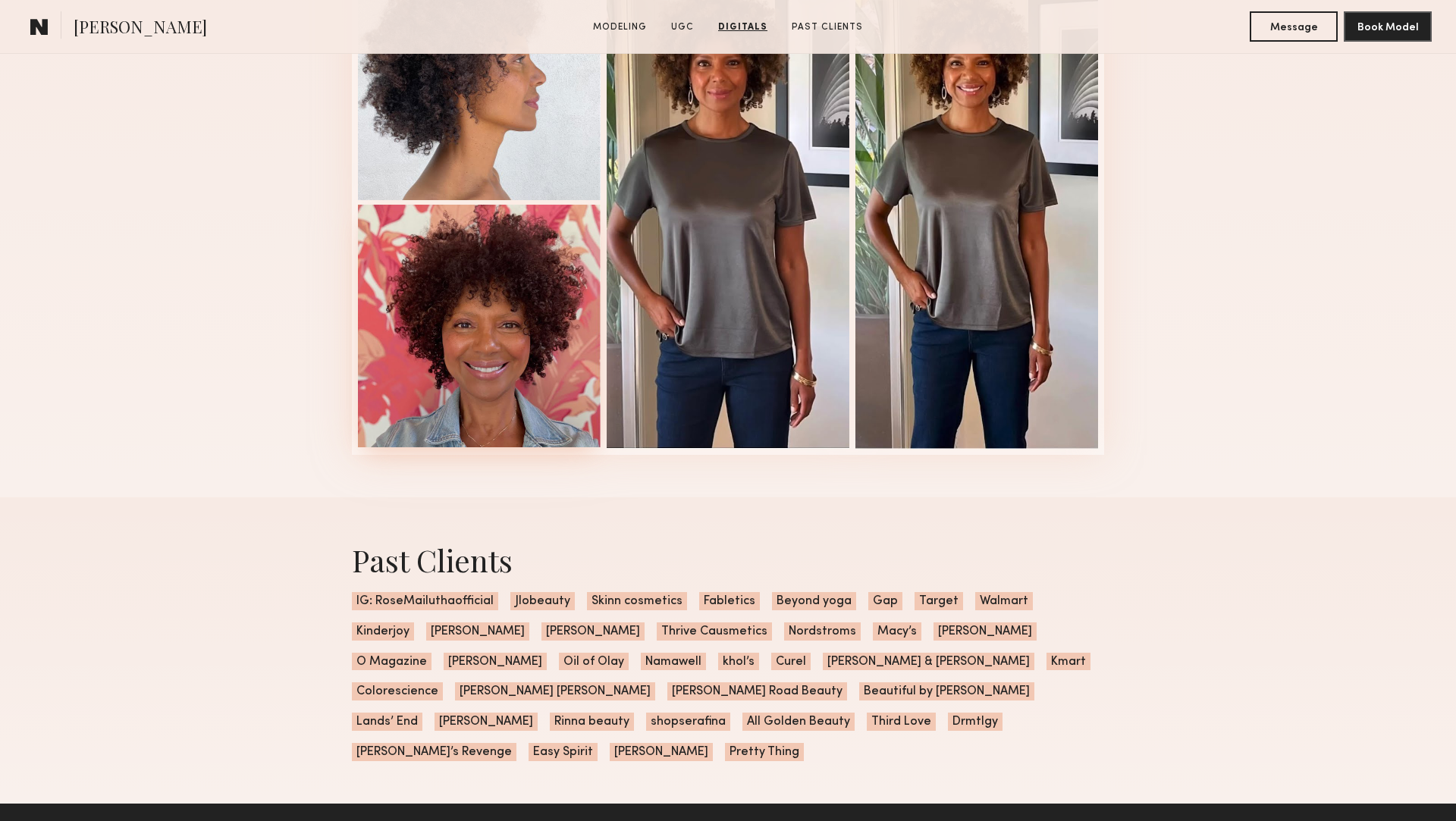
click at [504, 387] on div at bounding box center [480, 327] width 243 height 243
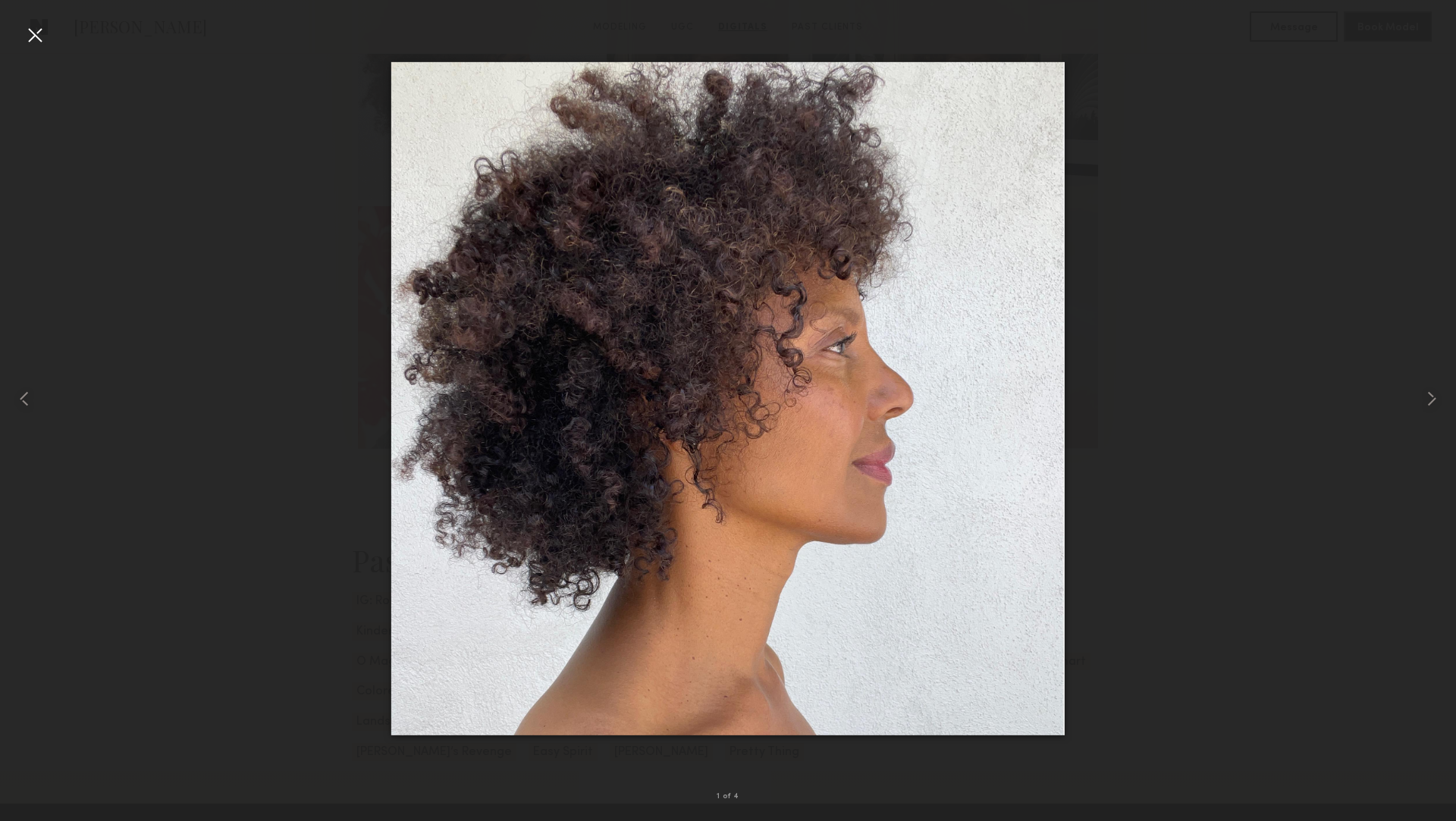
click at [32, 28] on div at bounding box center [34, 34] width 24 height 24
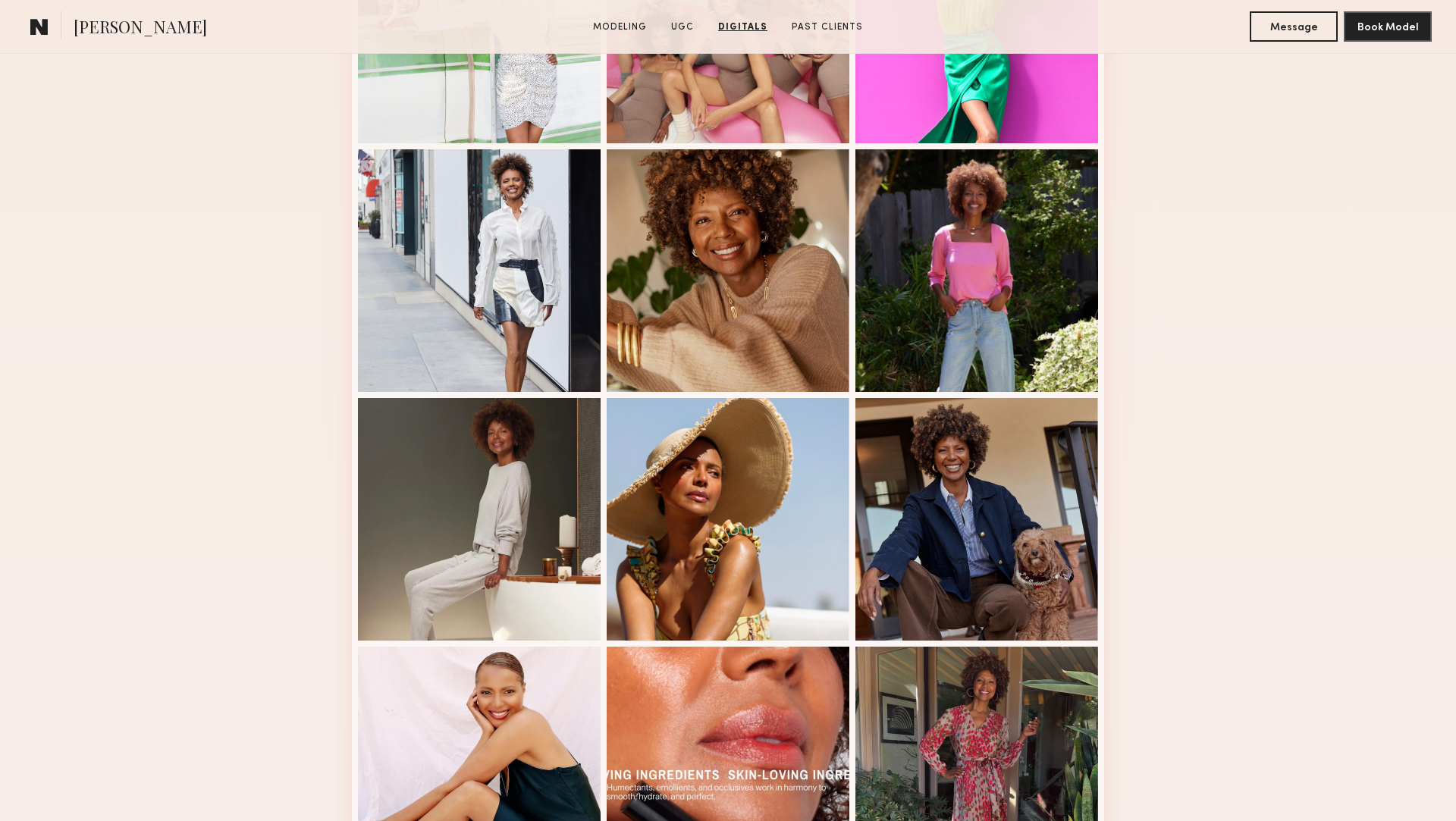
scroll to position [0, 0]
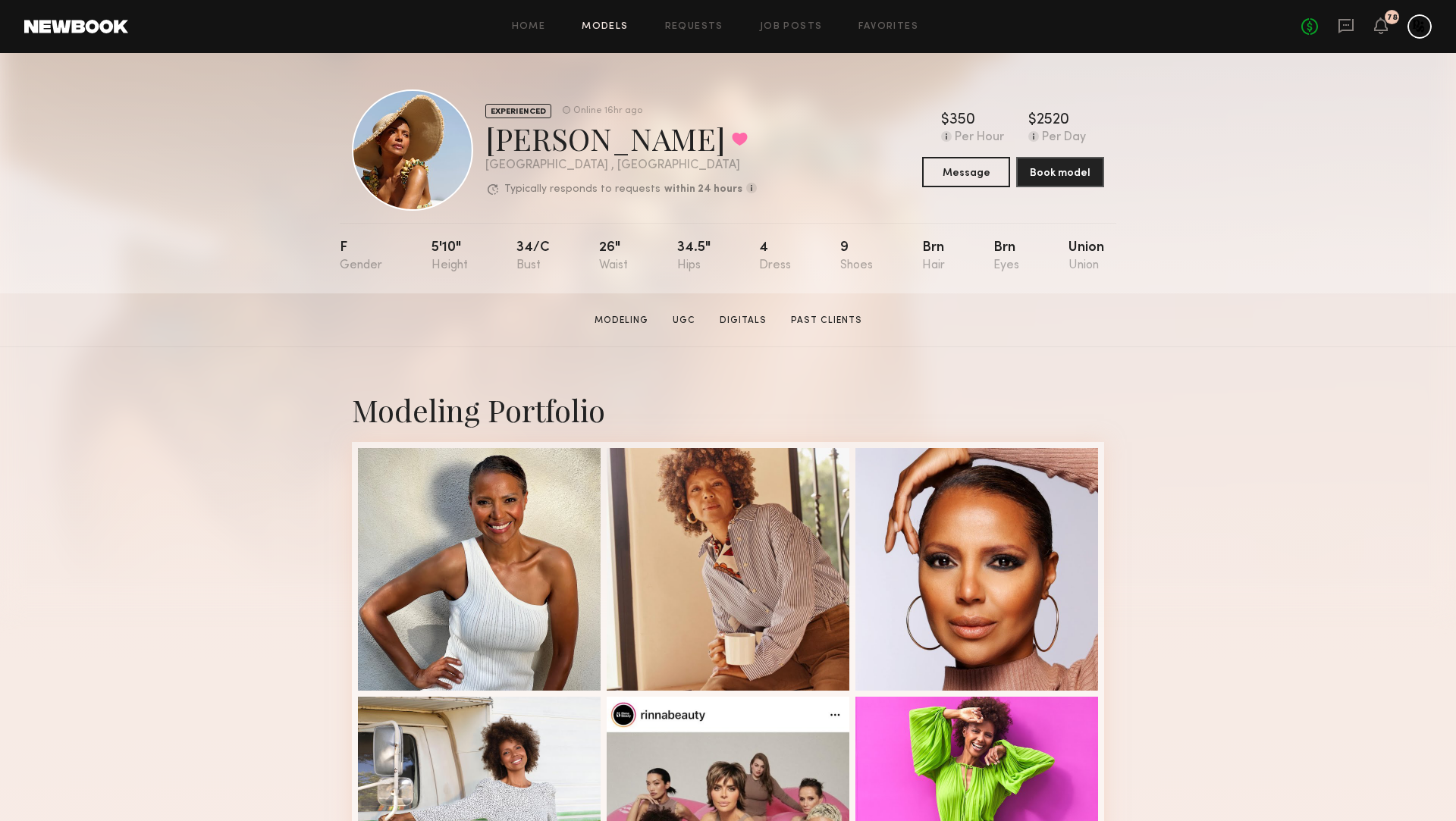
click at [619, 26] on link "Models" at bounding box center [605, 27] width 47 height 9
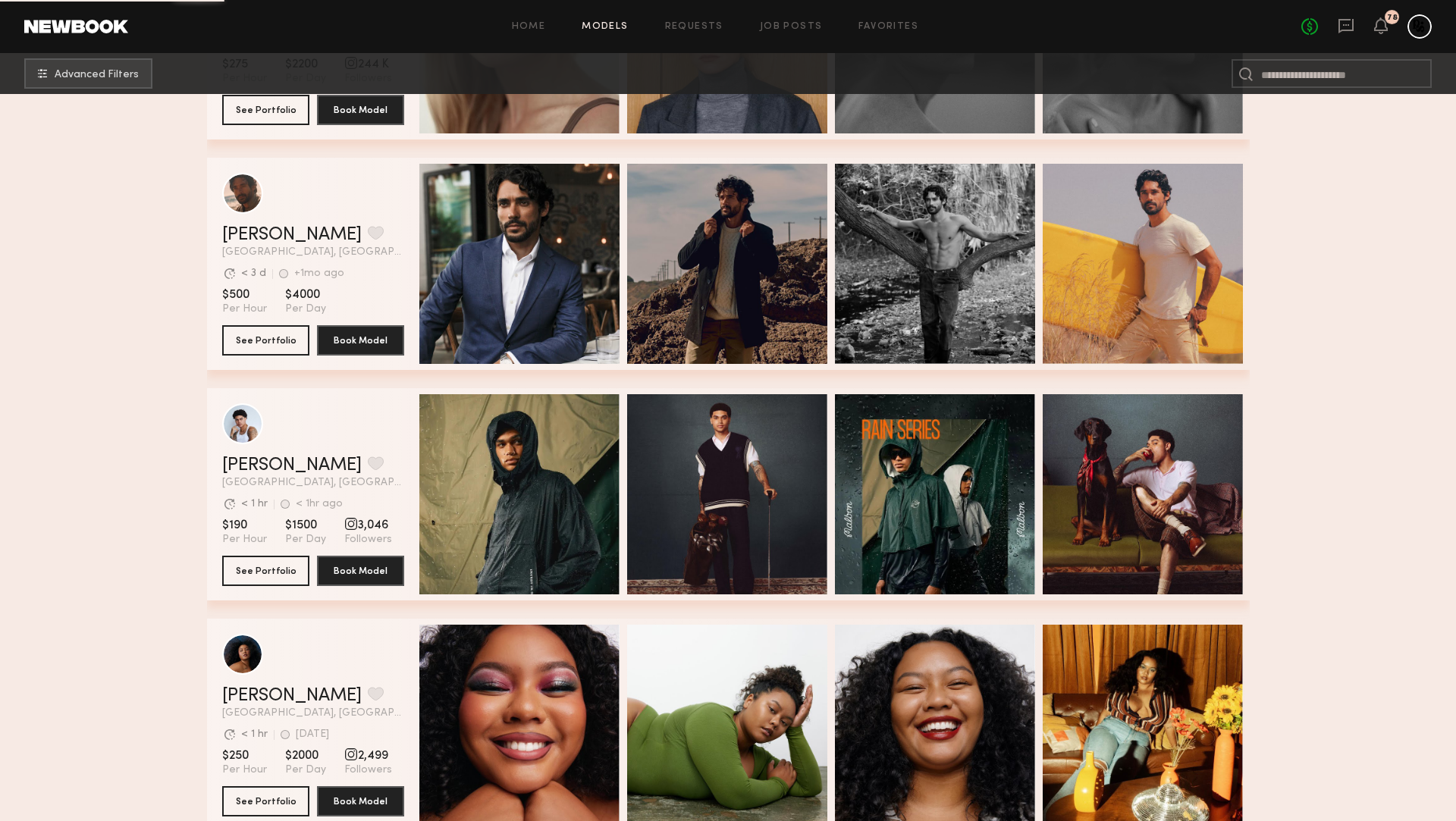
scroll to position [2324, 0]
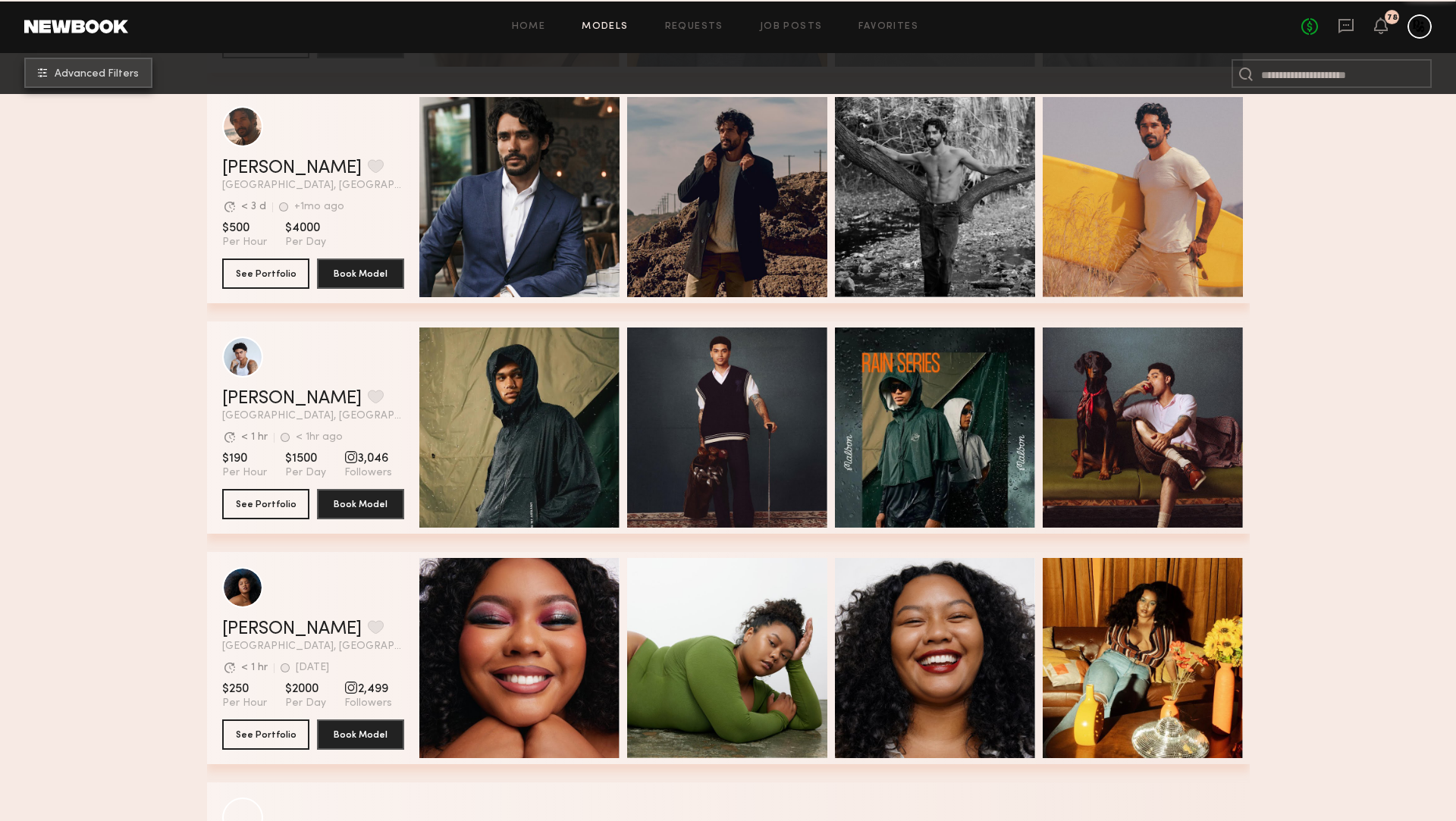
click at [73, 82] on button "Advanced Filters" at bounding box center [88, 72] width 128 height 30
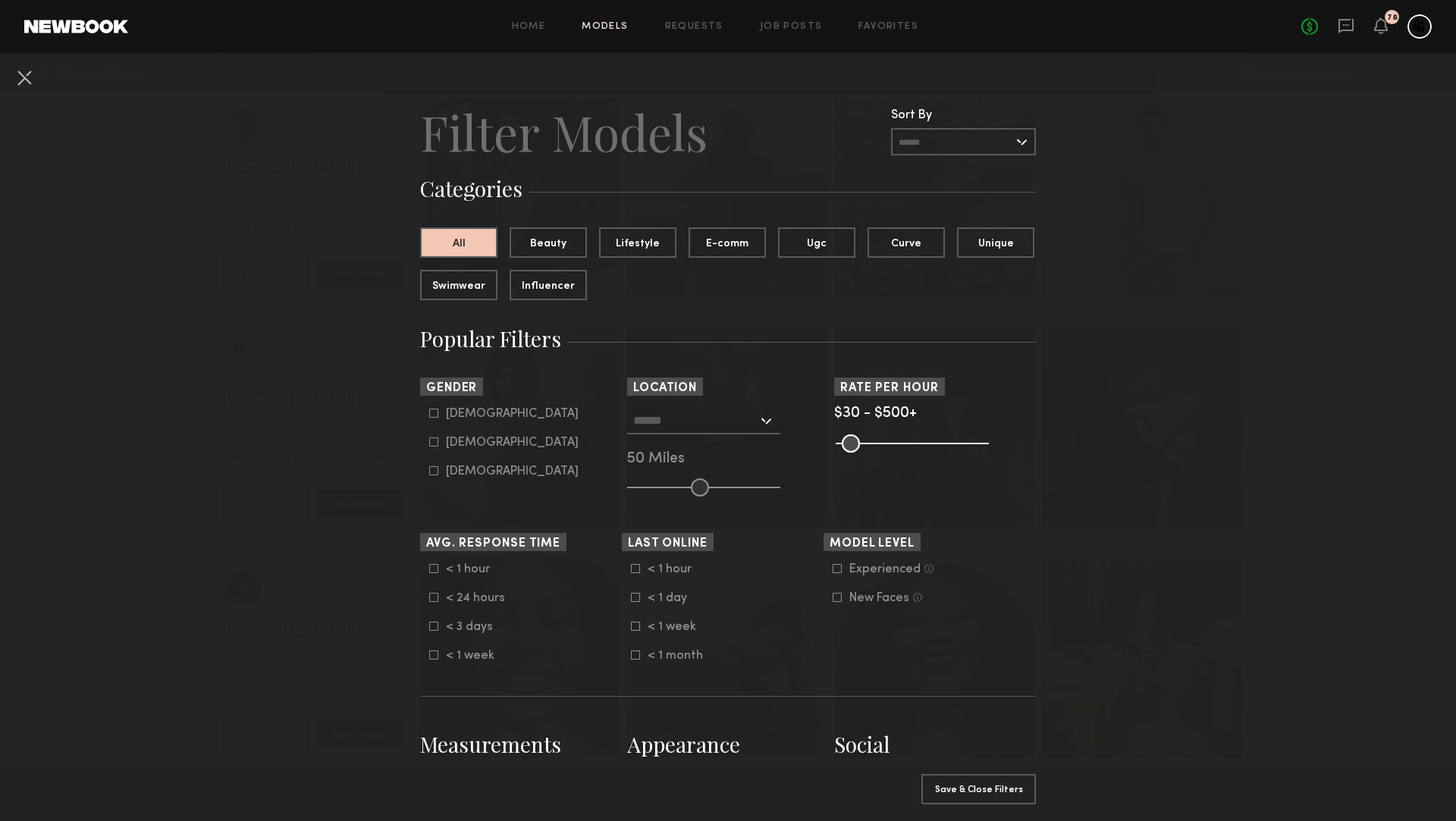
click at [731, 426] on input "text" at bounding box center [695, 420] width 124 height 26
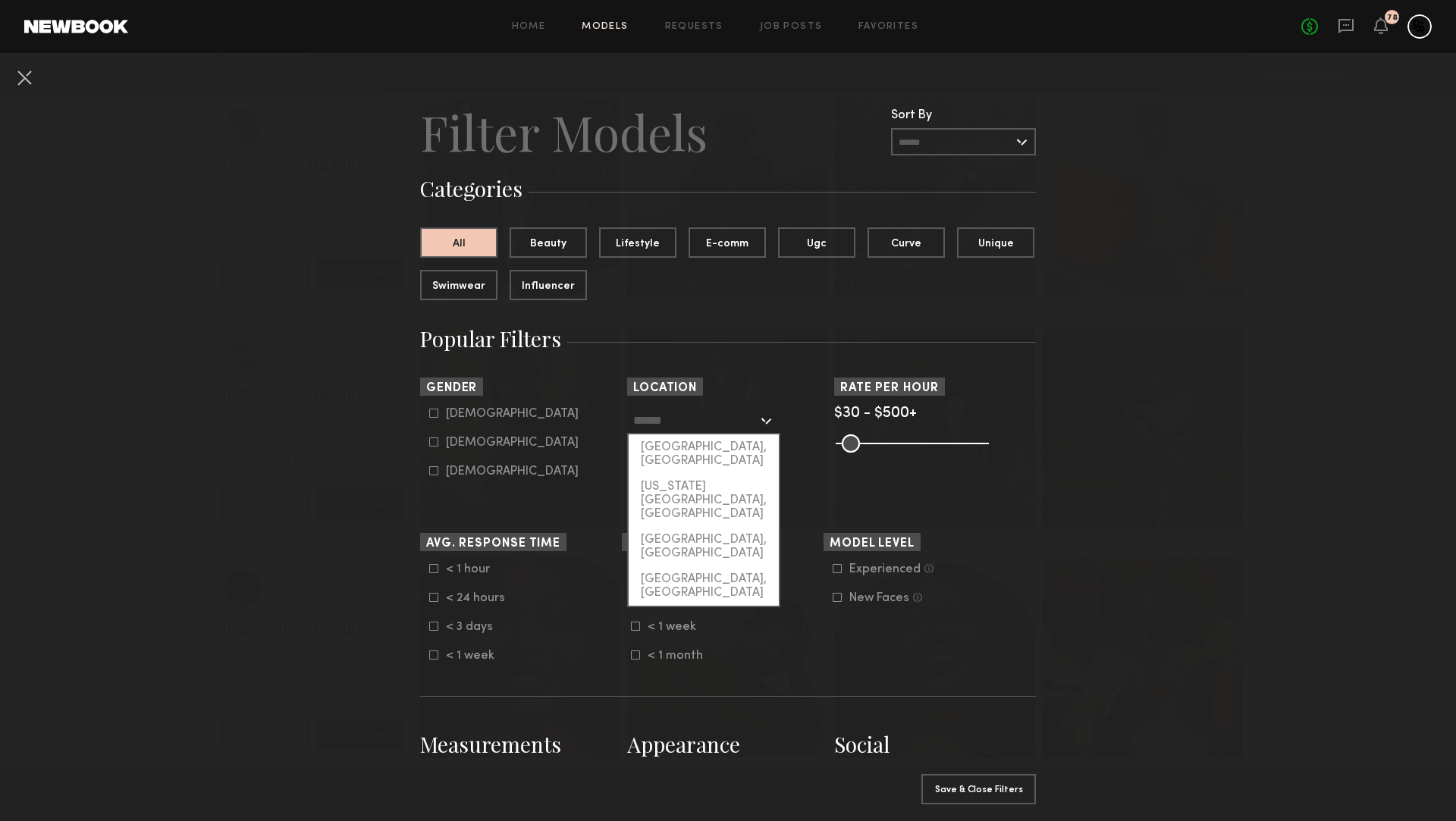
drag, startPoint x: 725, startPoint y: 443, endPoint x: 739, endPoint y: 480, distance: 39.6
click at [725, 443] on div "[GEOGRAPHIC_DATA], [GEOGRAPHIC_DATA]" at bounding box center [704, 454] width 150 height 40
type input "**********"
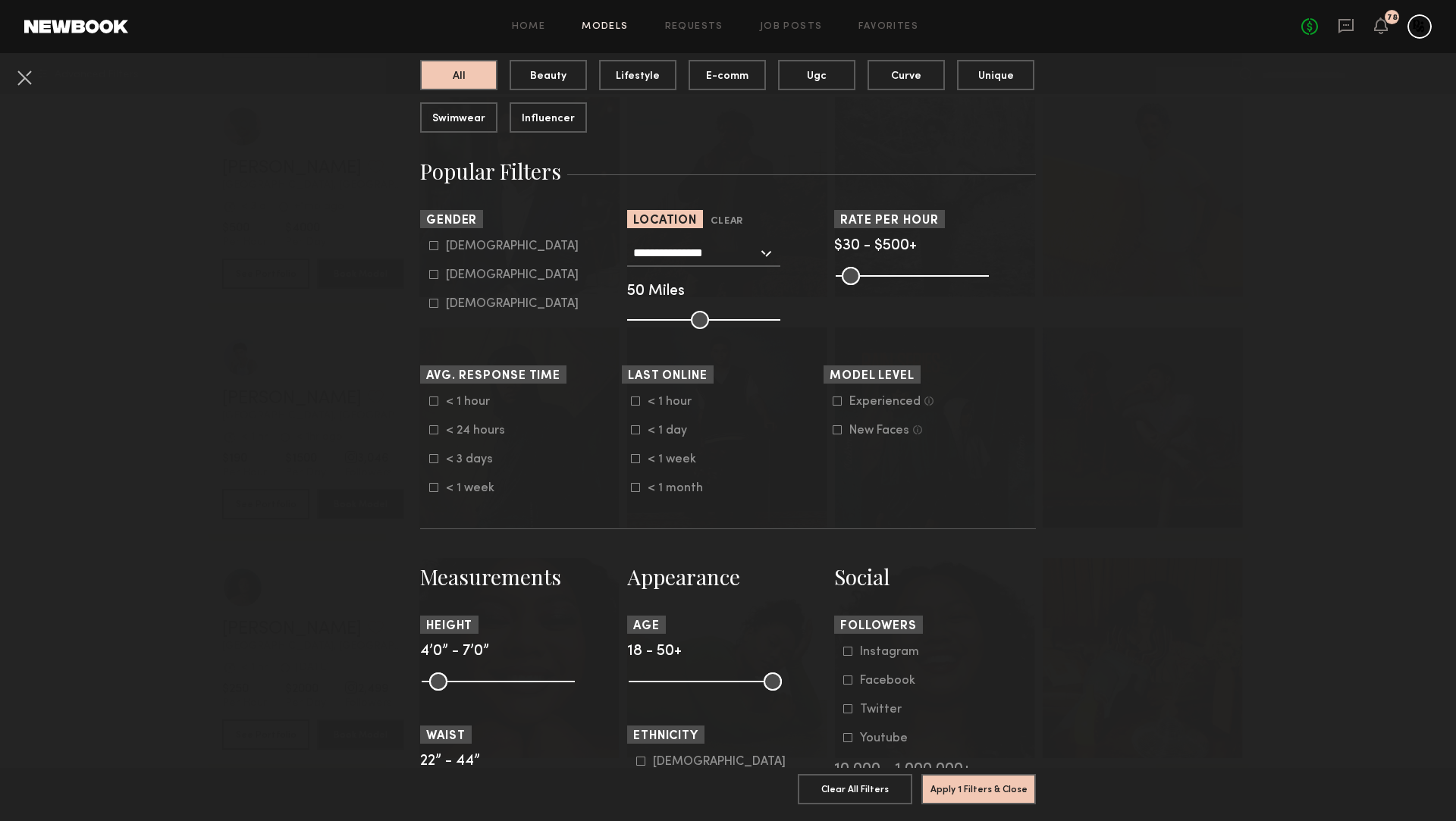
scroll to position [350, 0]
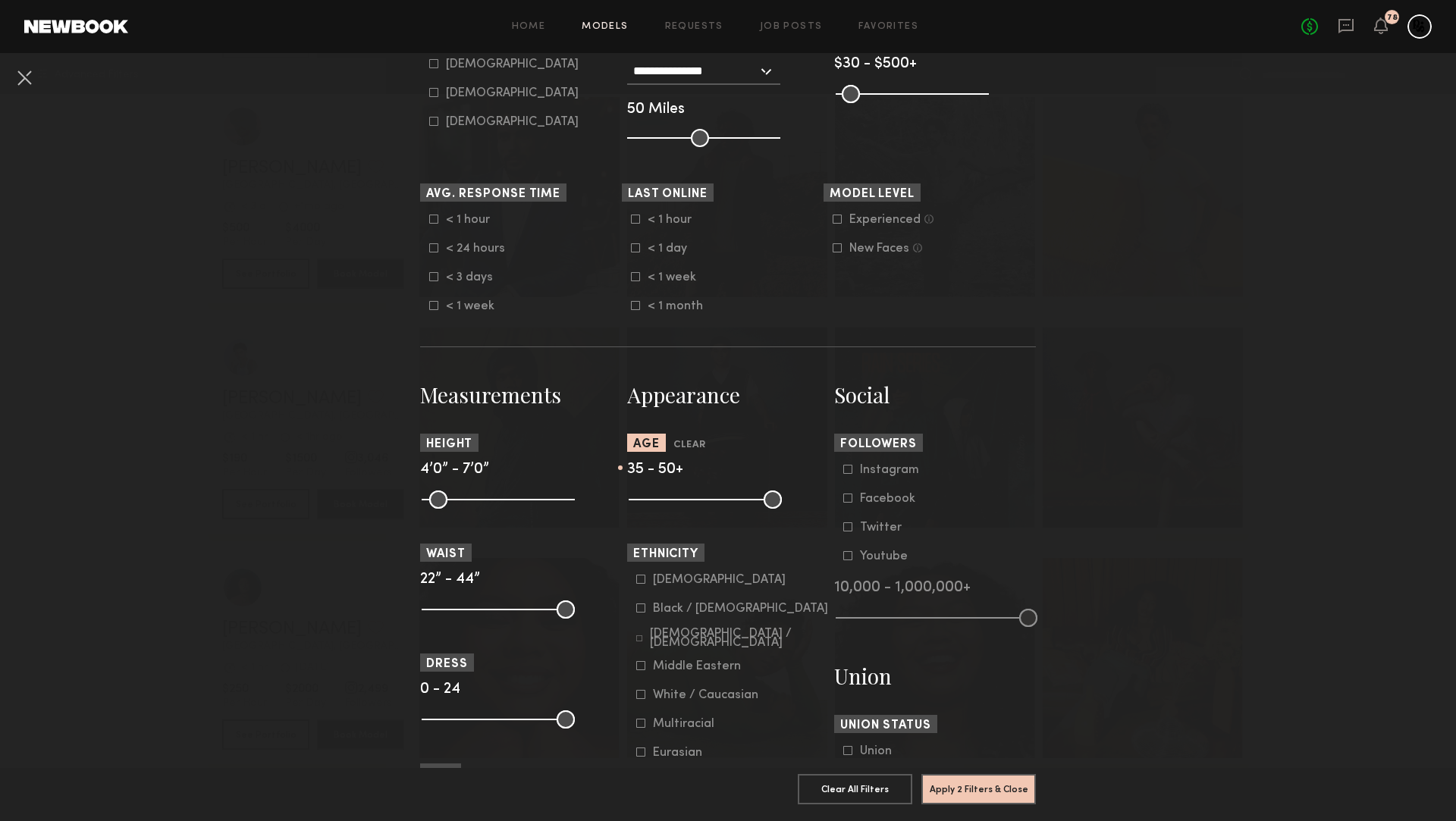
drag, startPoint x: 634, startPoint y: 497, endPoint x: 891, endPoint y: 699, distance: 326.9
type input "**"
click at [707, 499] on input "range" at bounding box center [706, 500] width 153 height 18
drag, startPoint x: 947, startPoint y: 801, endPoint x: 944, endPoint y: 749, distance: 52.1
click at [947, 801] on button "Apply 2 Filters & Close" at bounding box center [979, 788] width 115 height 30
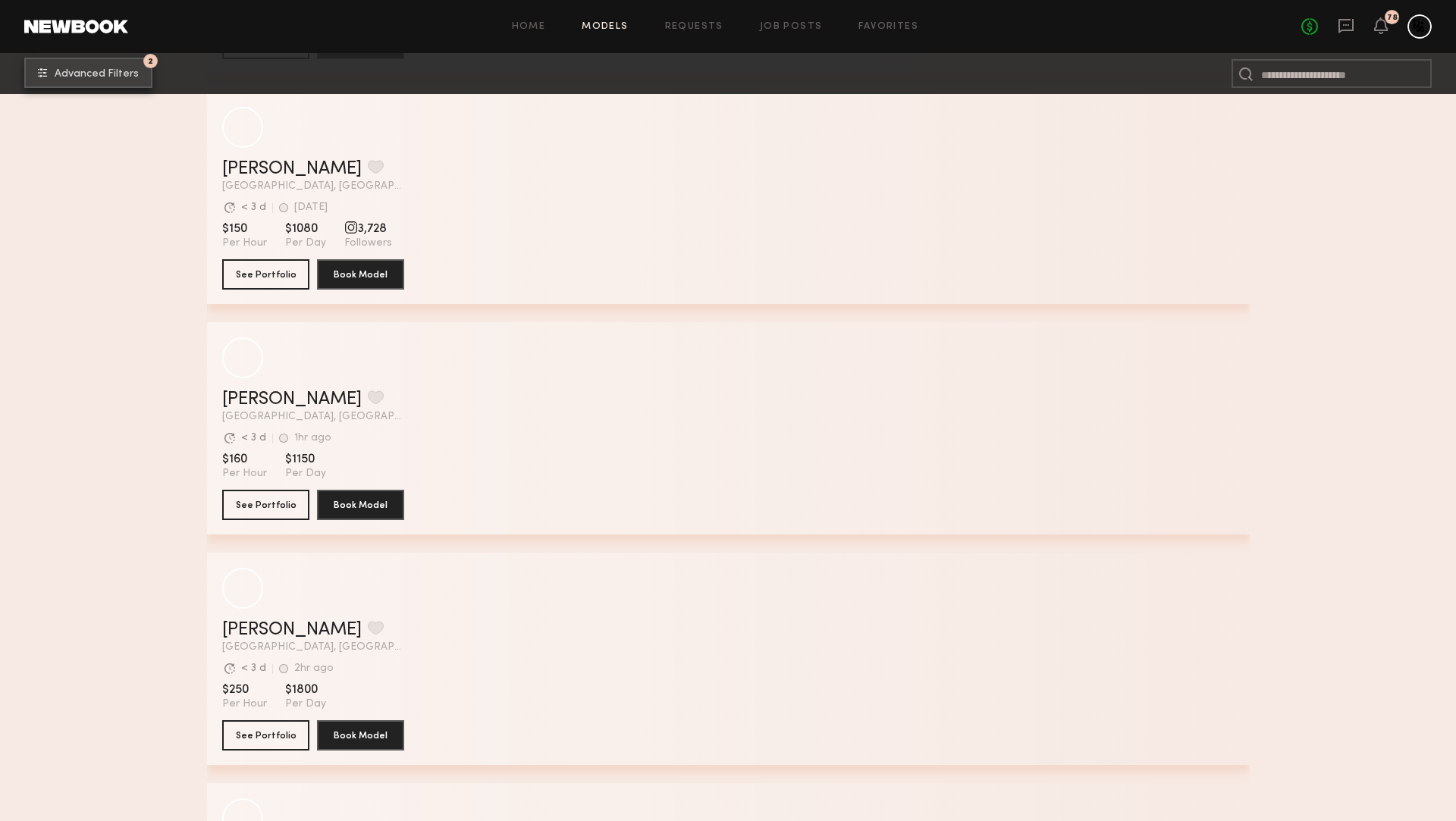
scroll to position [2020, 0]
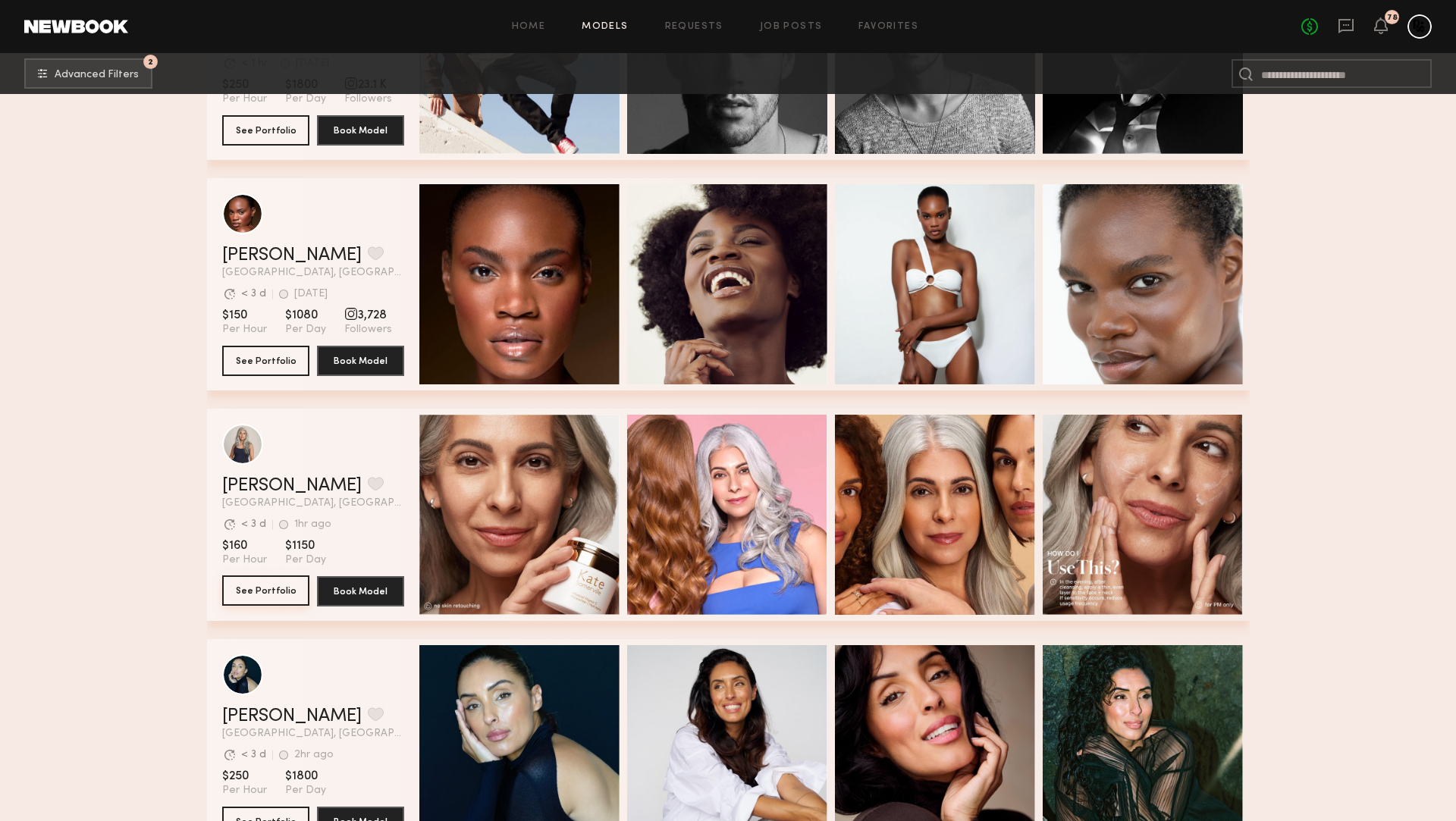
click at [286, 584] on button "See Portfolio" at bounding box center [265, 590] width 87 height 30
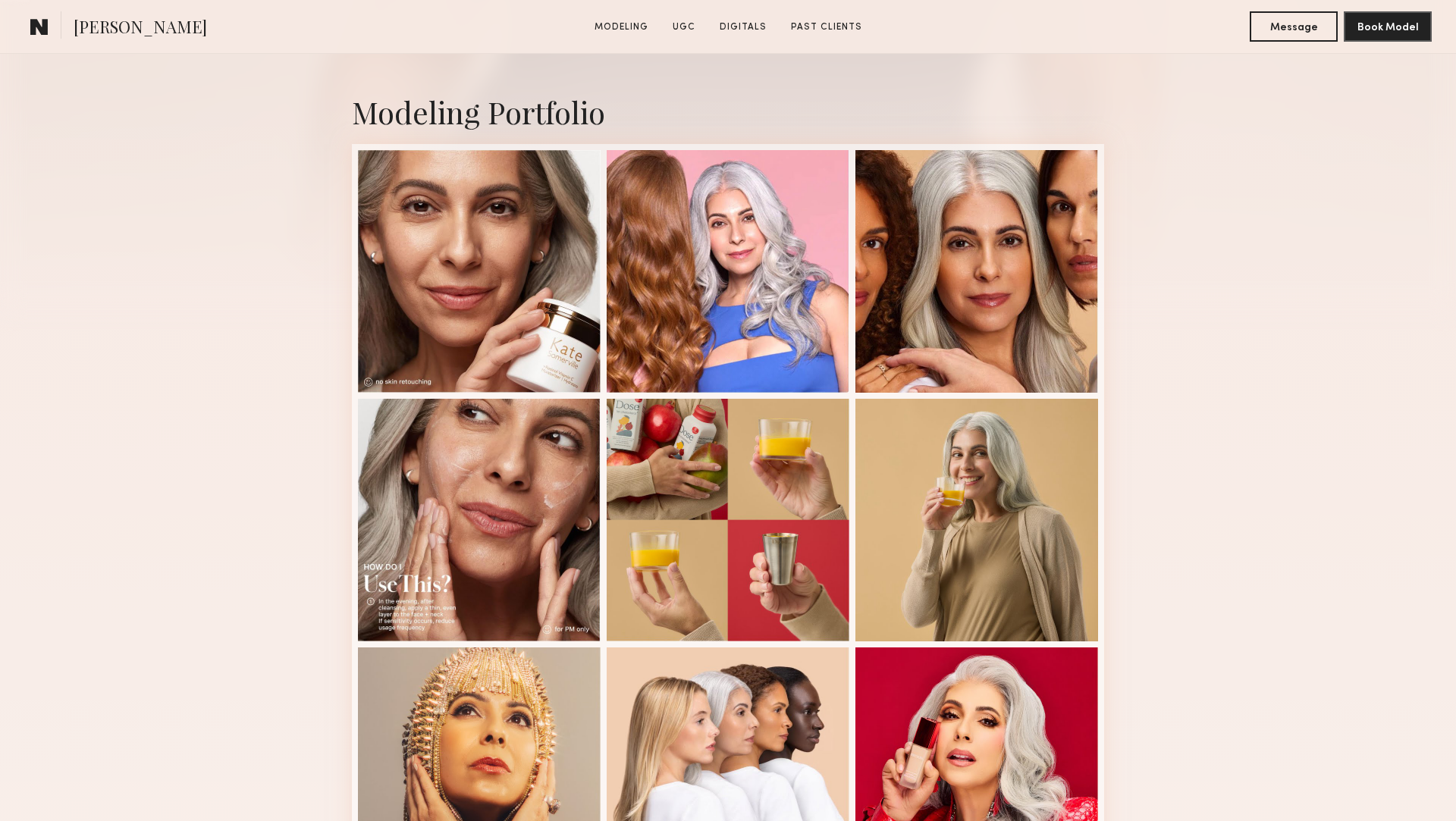
scroll to position [441, 0]
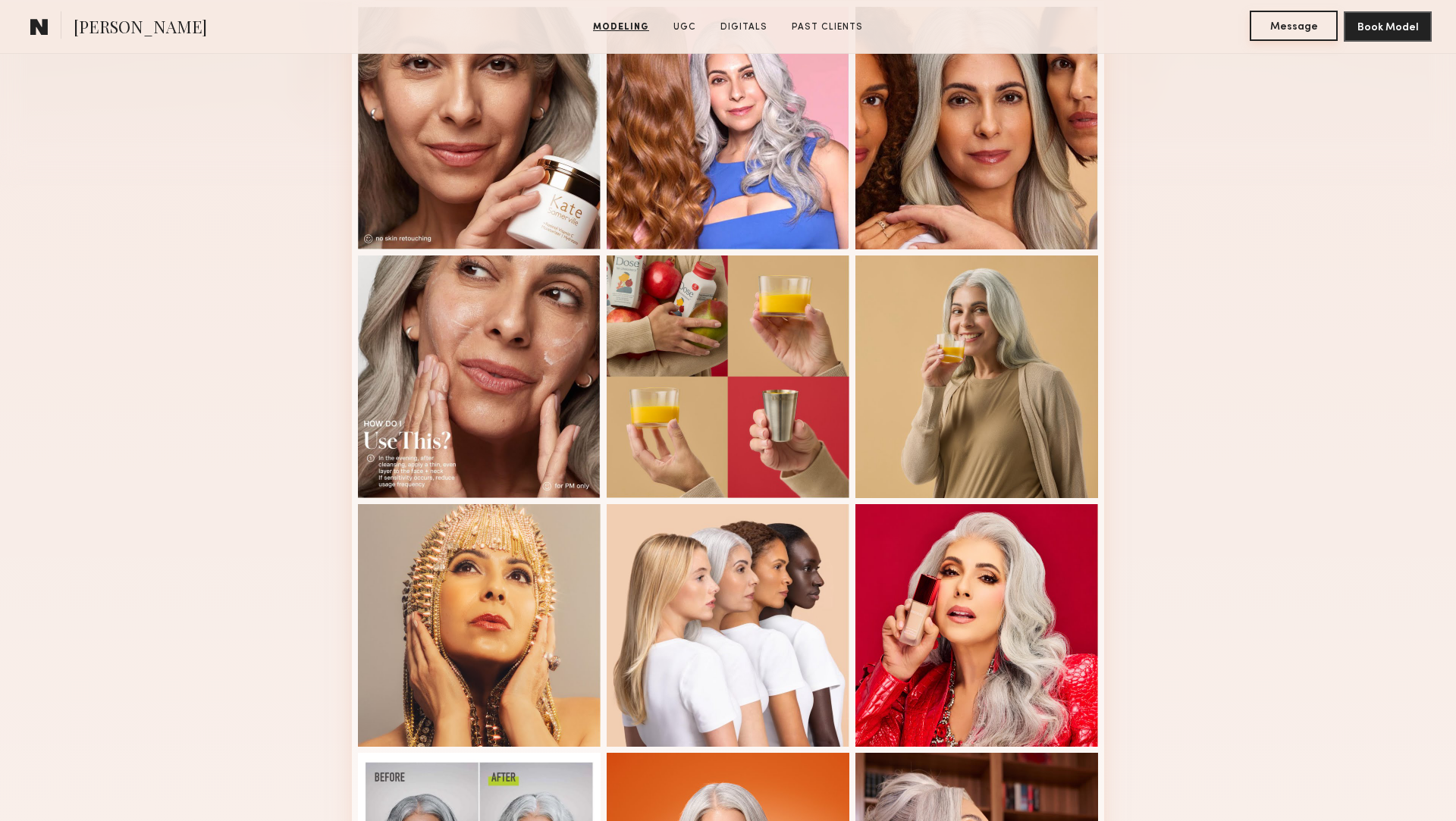
click at [1304, 29] on button "Message" at bounding box center [1294, 25] width 88 height 30
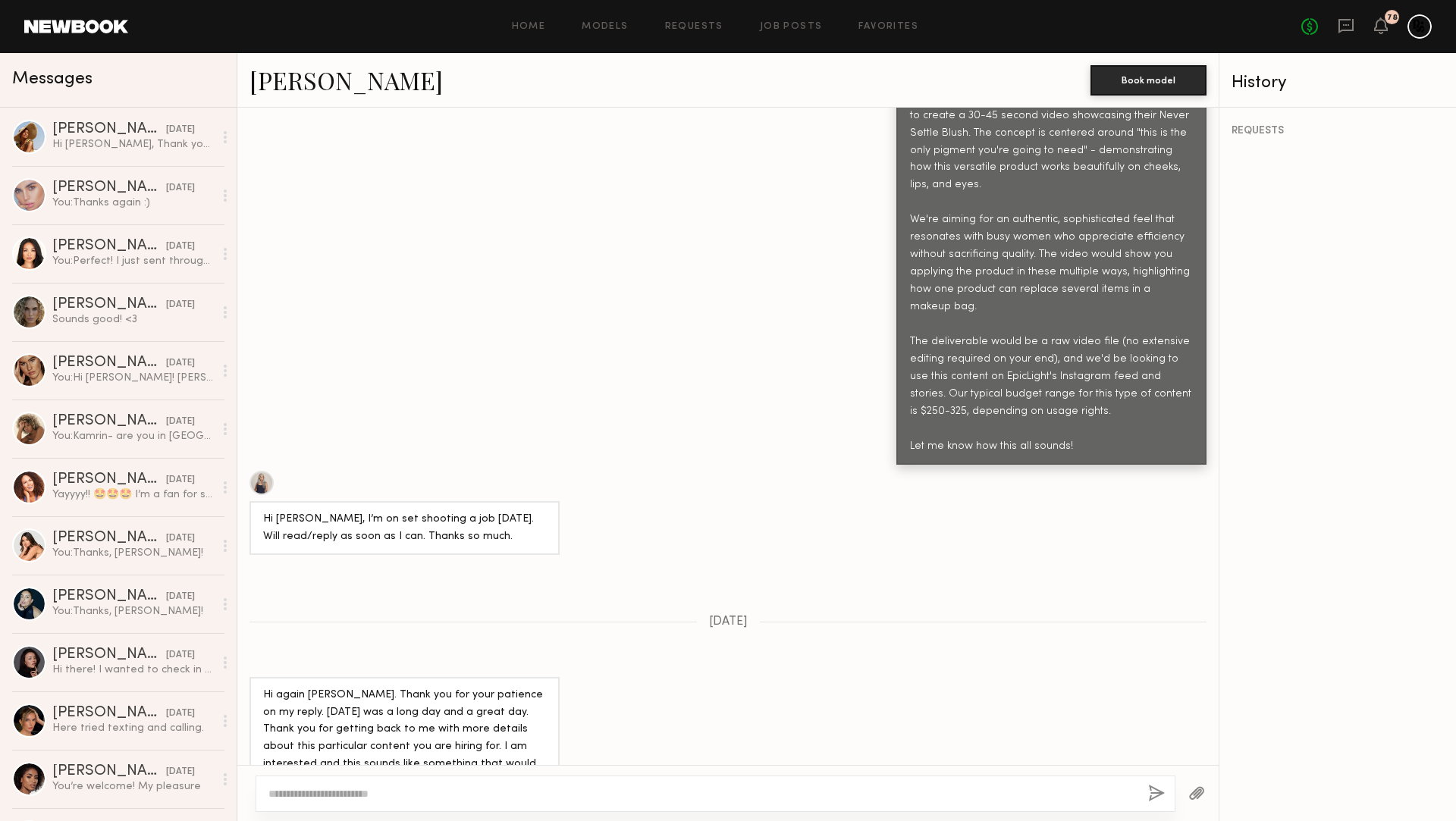
scroll to position [1723, 0]
